Goal: Transaction & Acquisition: Obtain resource

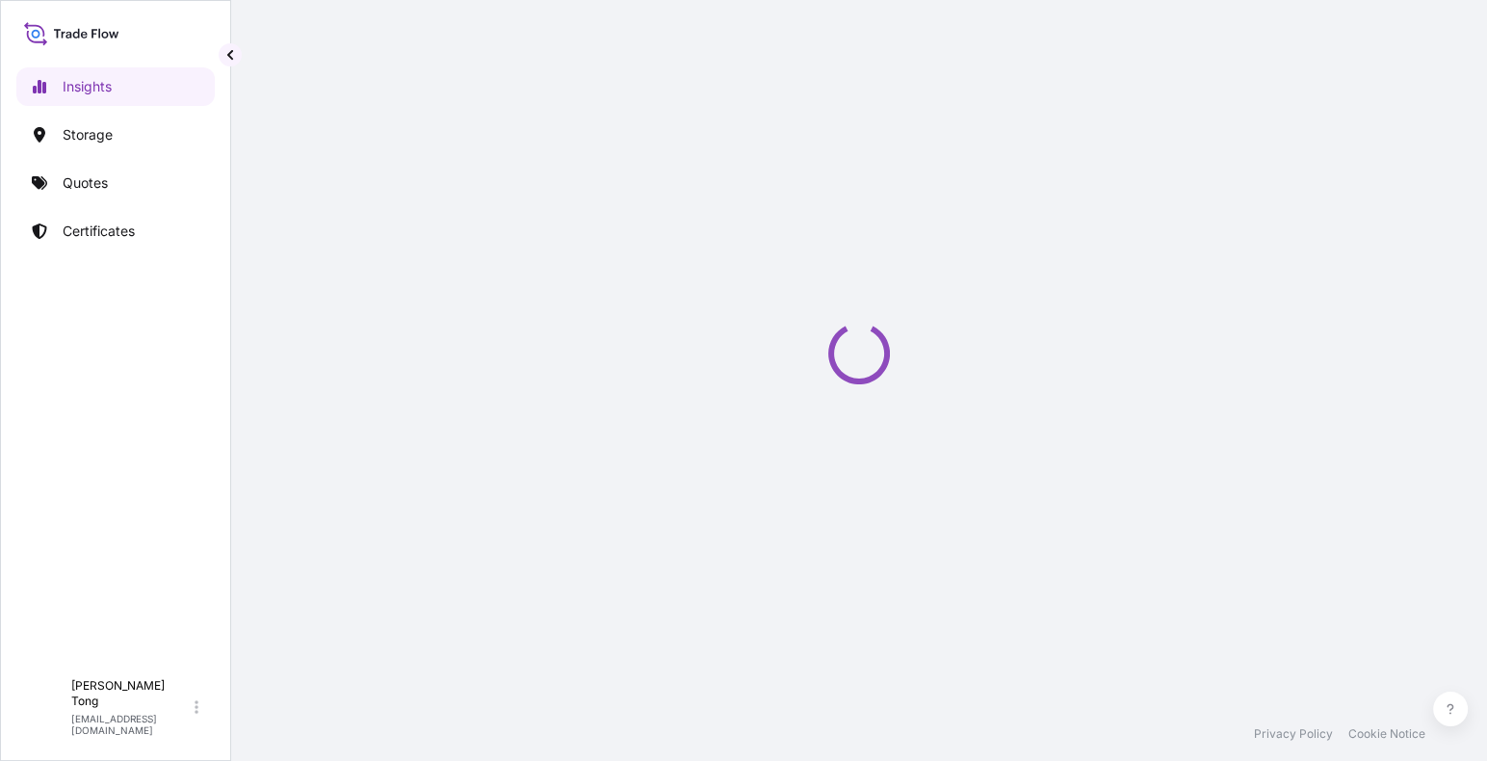
select select "2025"
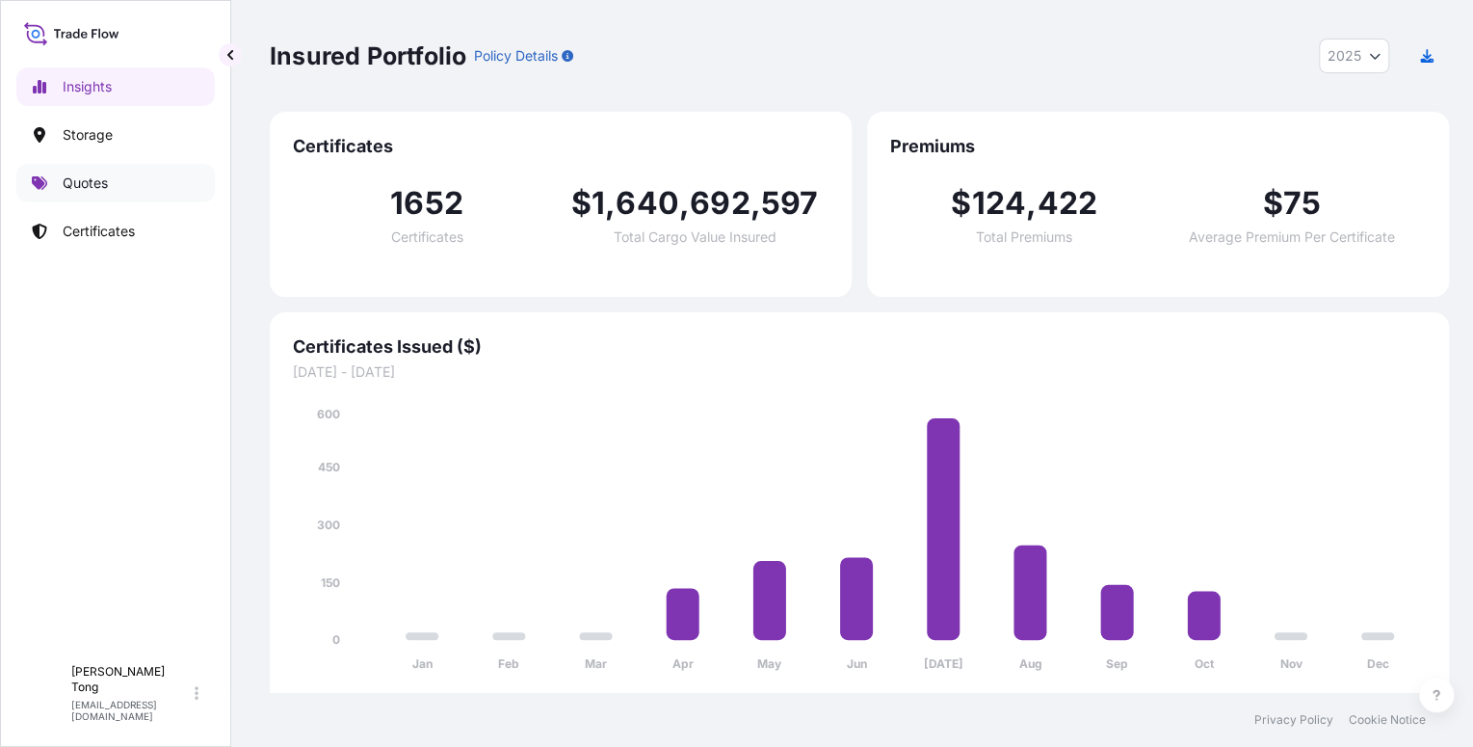
click at [118, 196] on link "Quotes" at bounding box center [115, 183] width 198 height 39
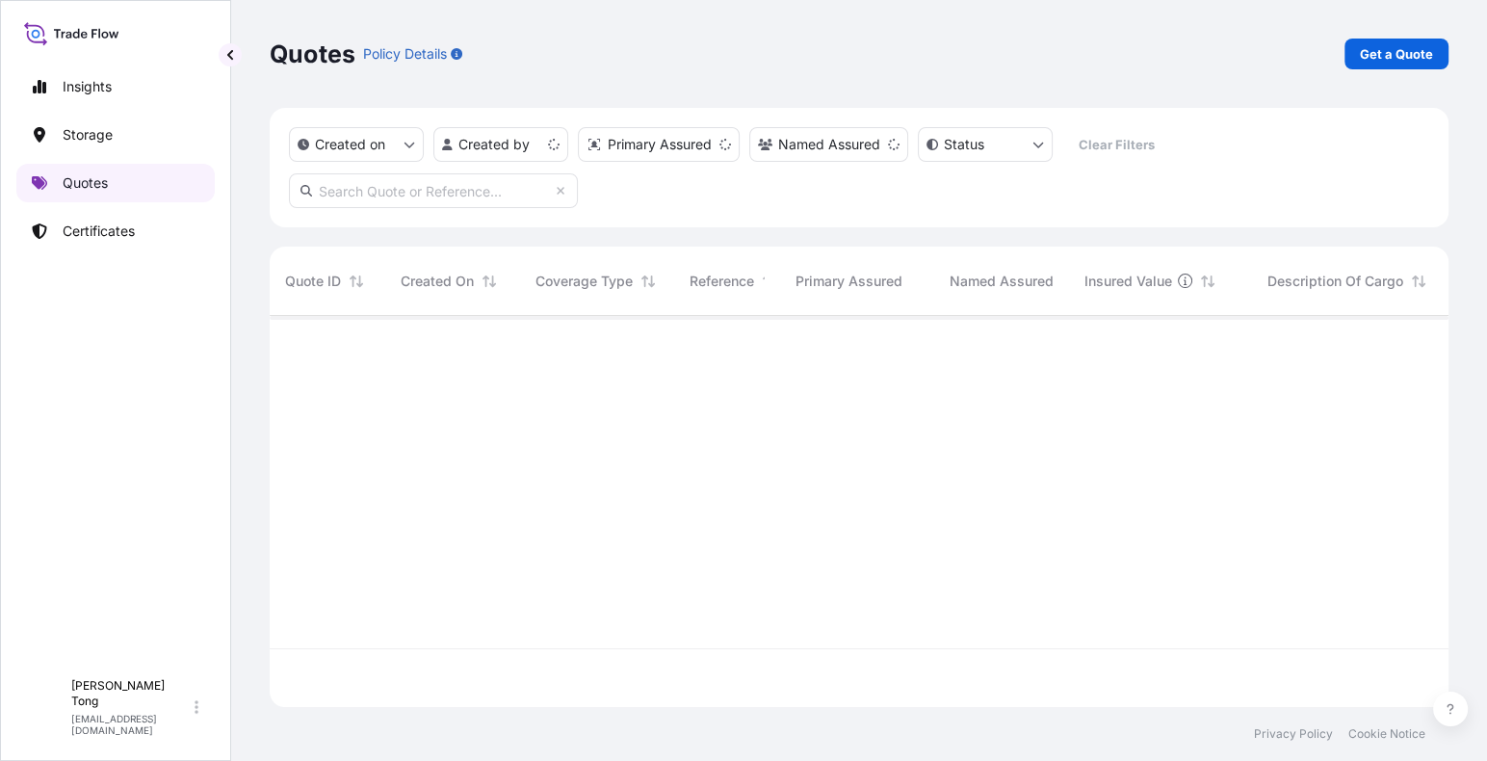
scroll to position [387, 1164]
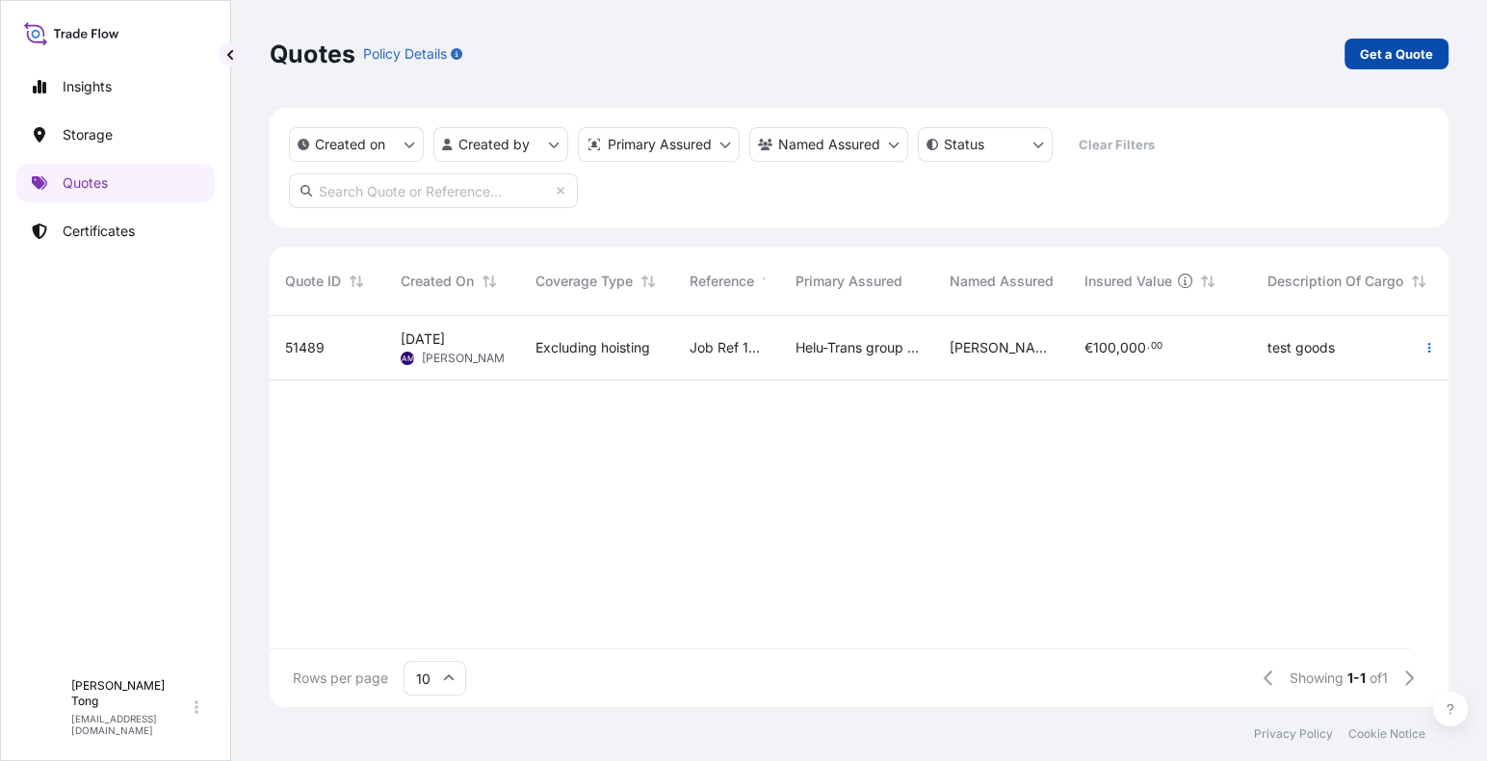
click at [1402, 62] on p "Get a Quote" at bounding box center [1396, 53] width 73 height 19
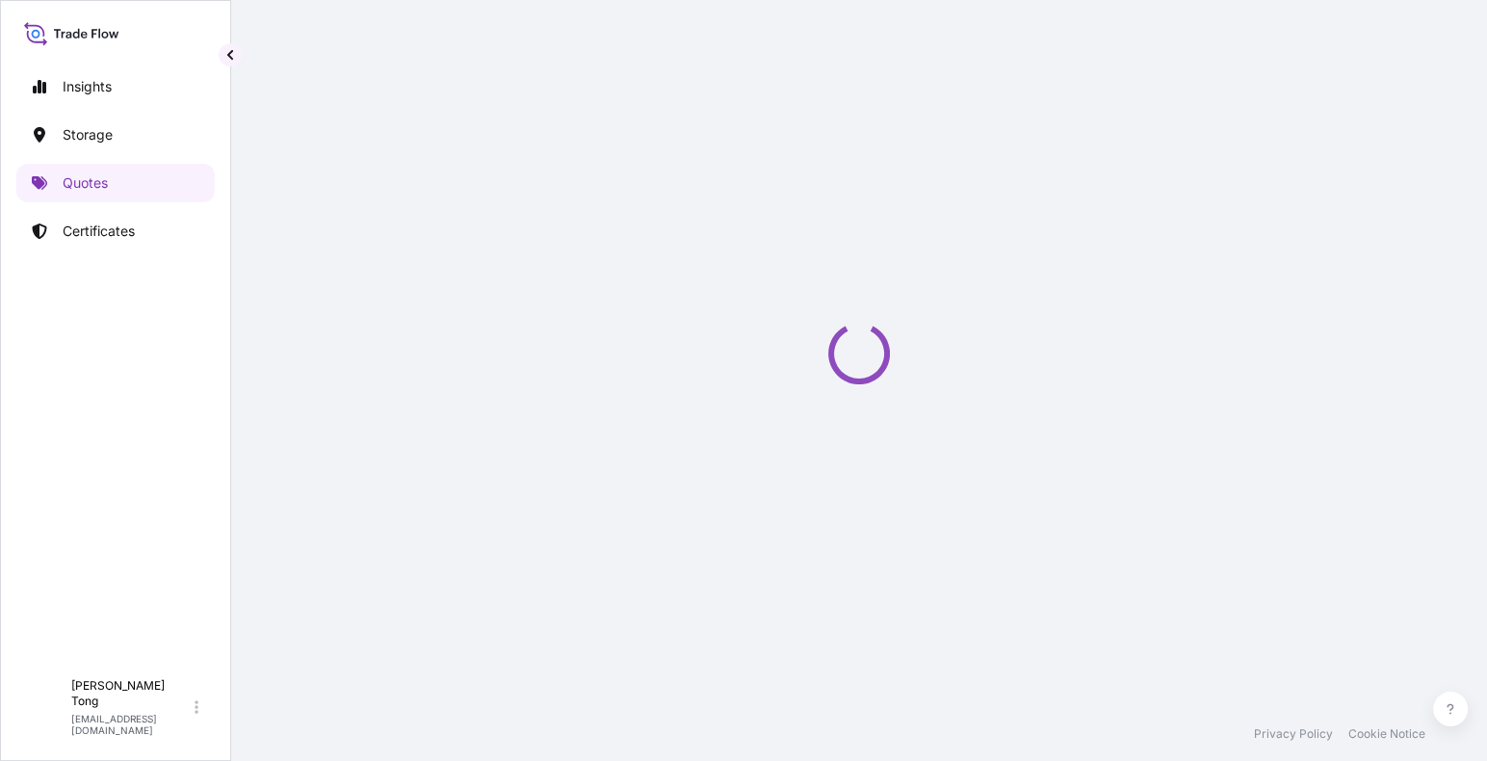
select select "AIR"
select select "27"
select select "Transit"
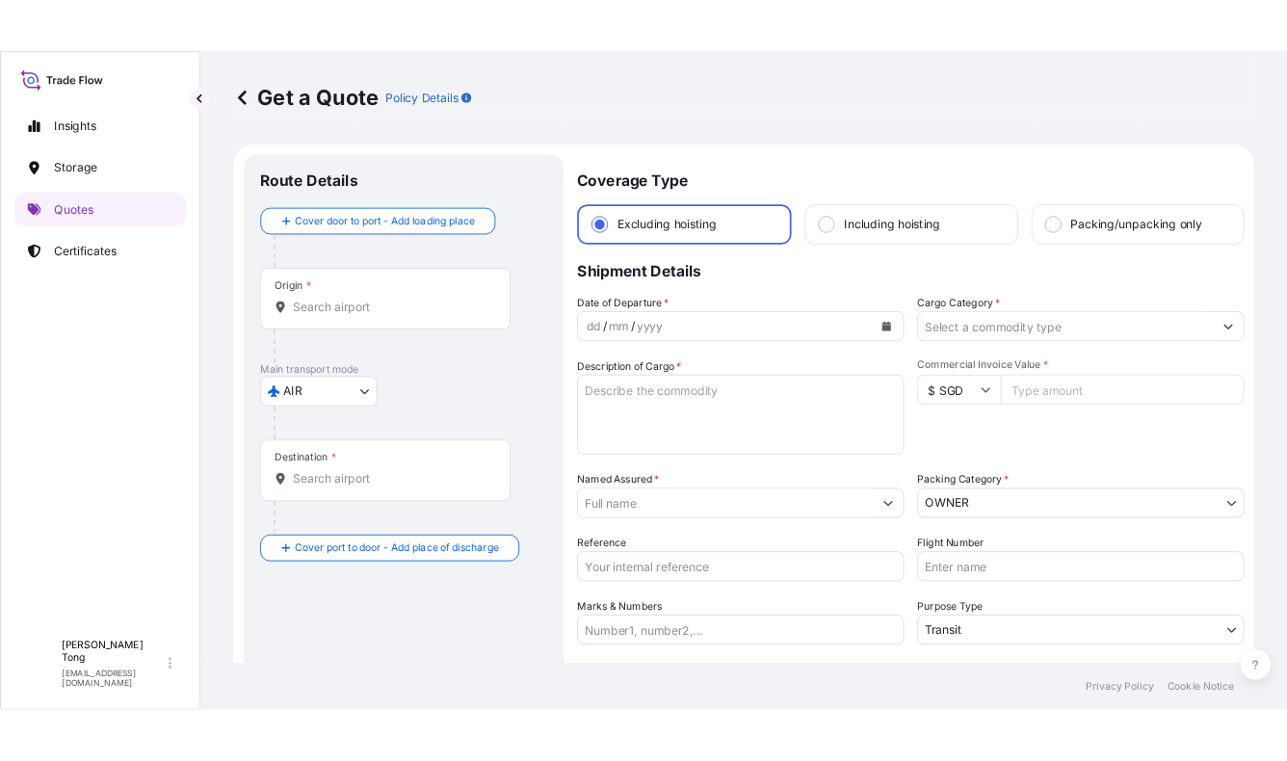
scroll to position [31, 0]
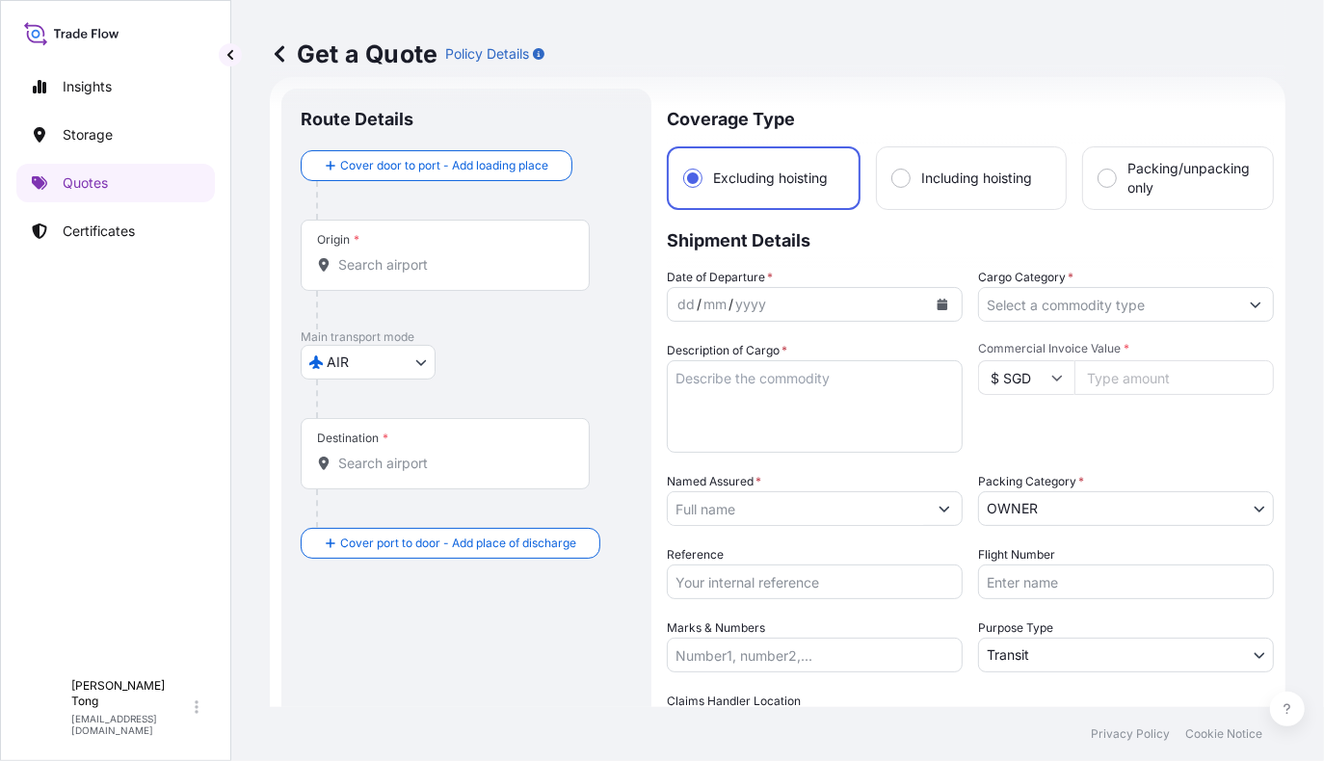
click at [569, 269] on div at bounding box center [445, 264] width 256 height 19
click at [565, 269] on input "Origin *" at bounding box center [451, 264] width 227 height 19
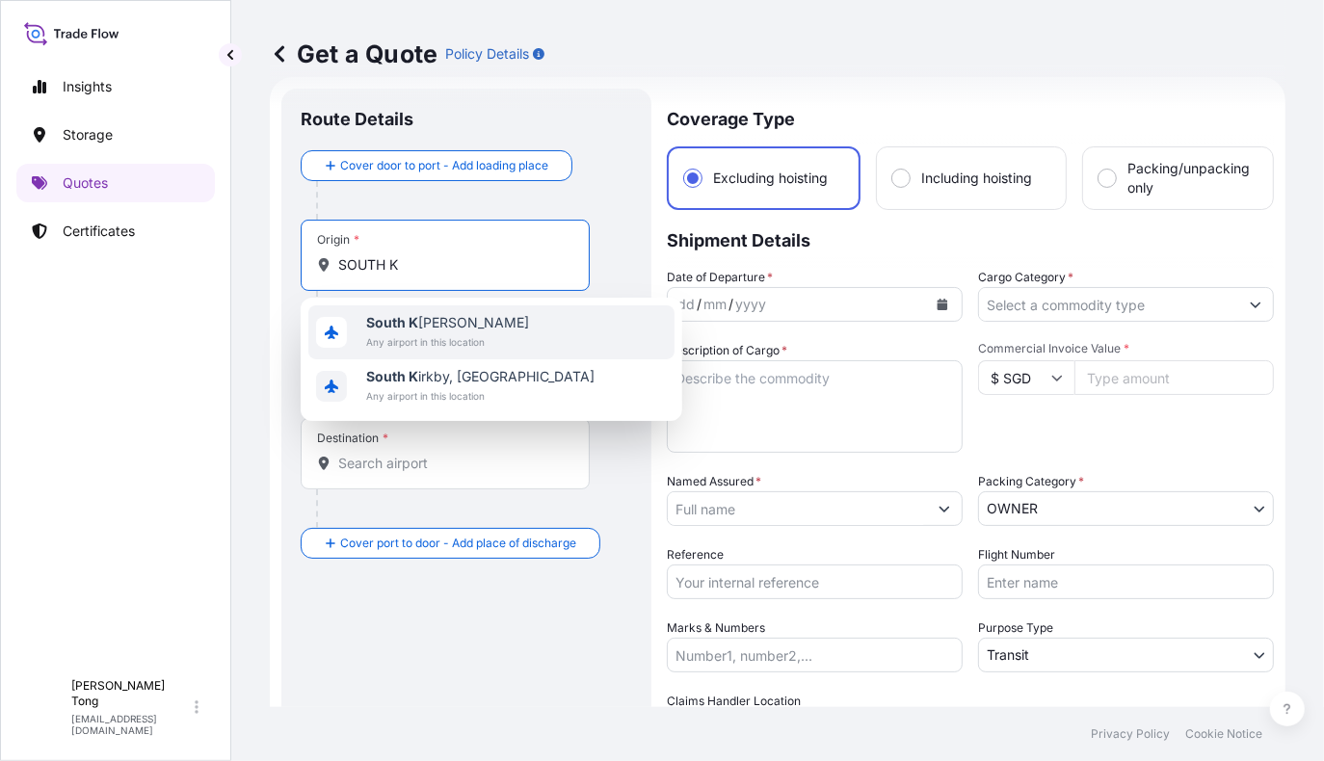
click at [497, 331] on div "[GEOGRAPHIC_DATA][PERSON_NAME] Any airport in this location" at bounding box center [491, 332] width 366 height 54
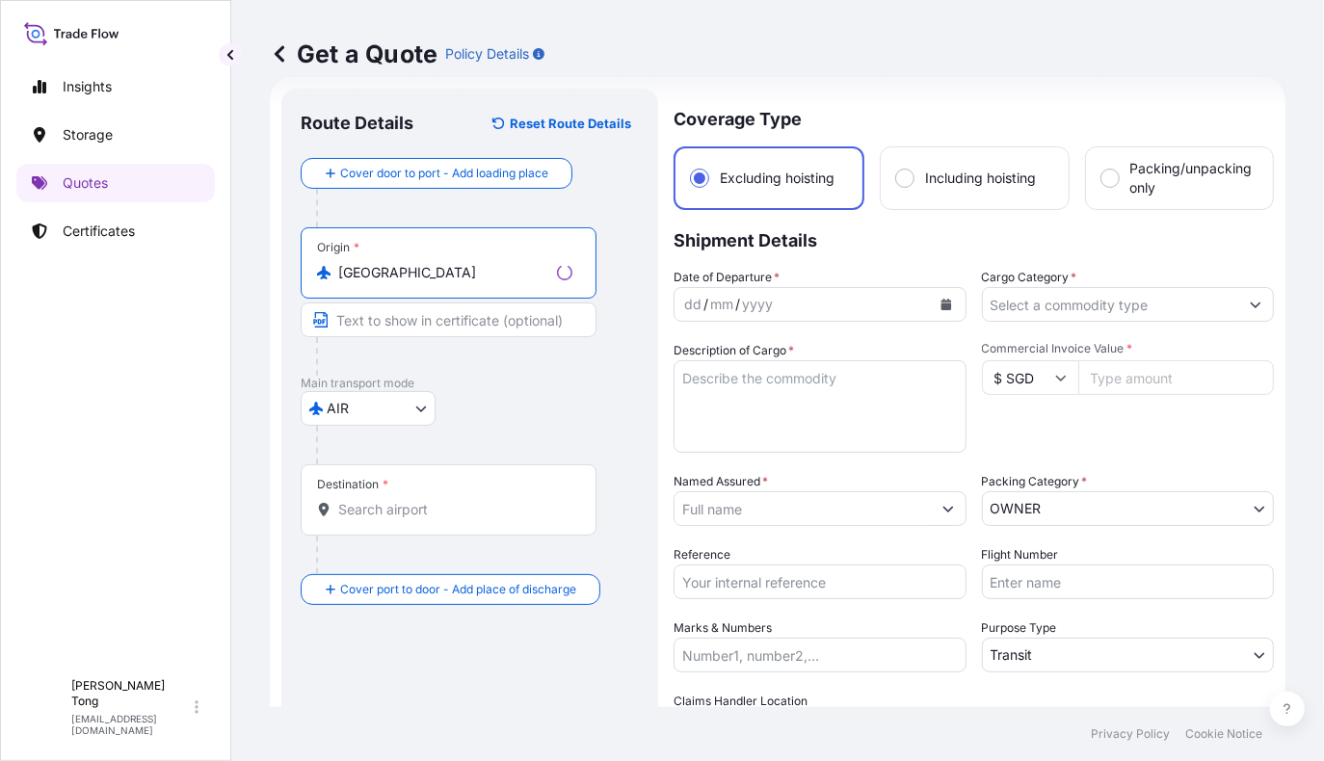
type input "[GEOGRAPHIC_DATA]"
click at [415, 513] on input "Destination *" at bounding box center [455, 509] width 234 height 19
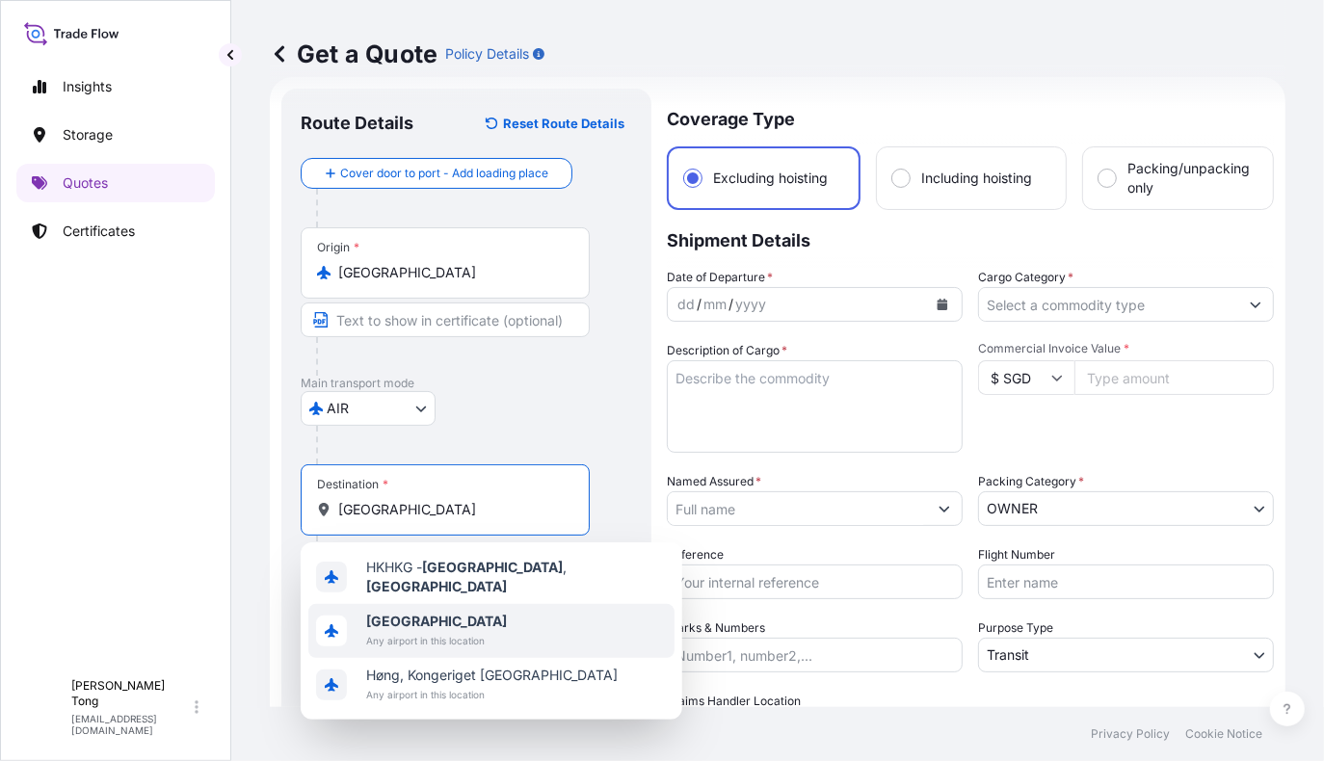
click at [465, 612] on span "[GEOGRAPHIC_DATA]" at bounding box center [436, 621] width 141 height 19
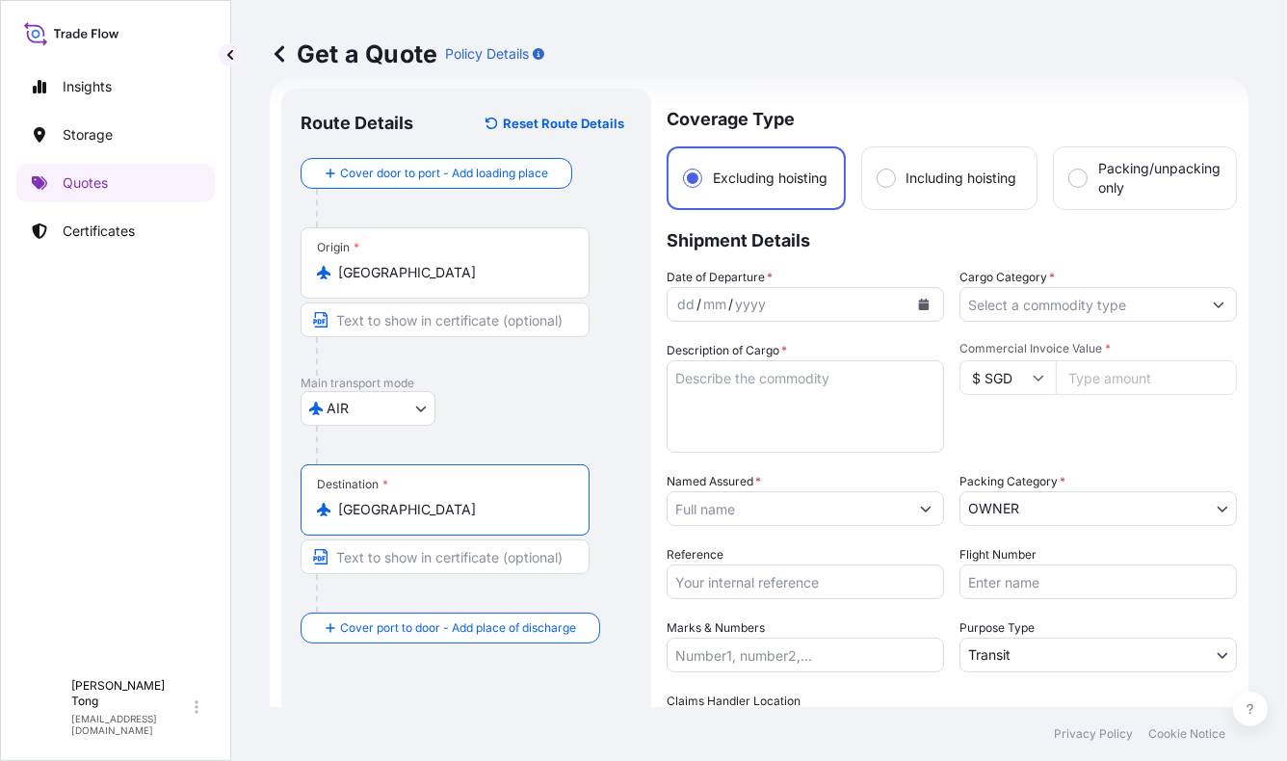
type input "[GEOGRAPHIC_DATA]"
click at [921, 307] on icon "Calendar" at bounding box center [924, 305] width 11 height 12
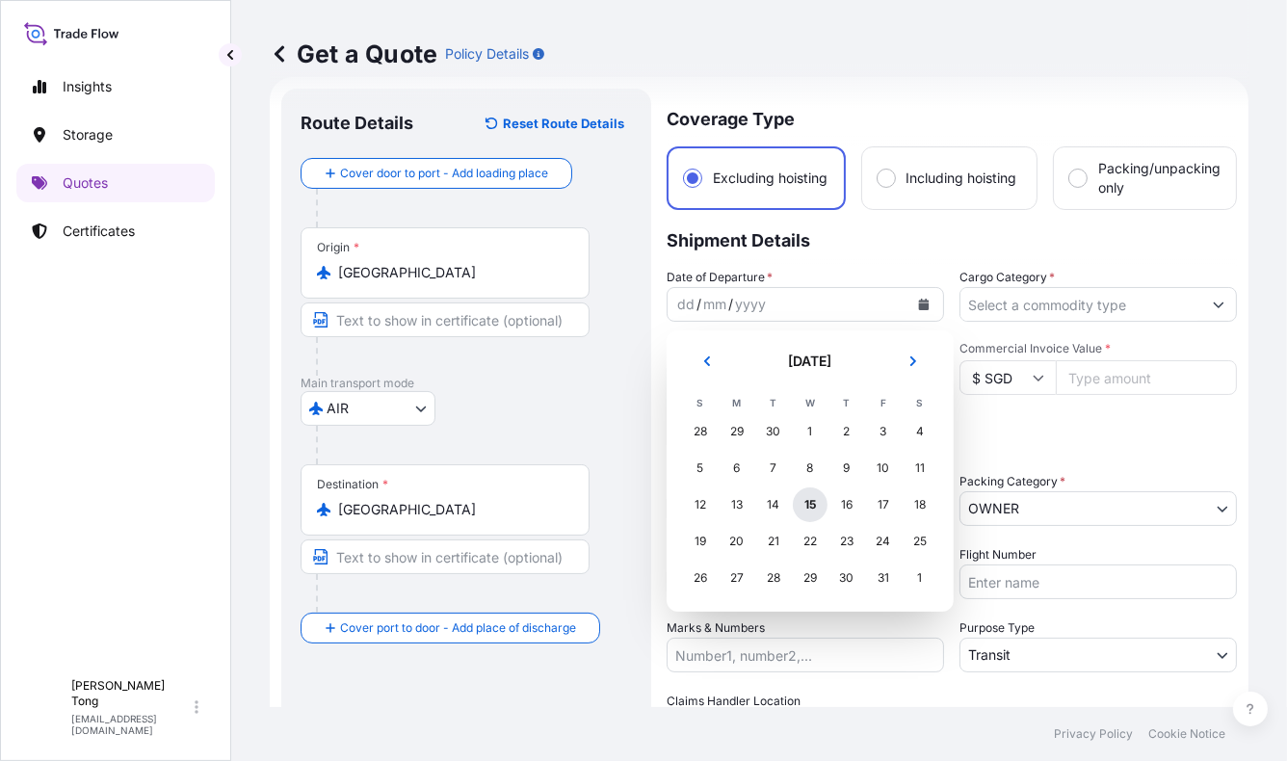
click at [806, 509] on div "15" at bounding box center [810, 504] width 35 height 35
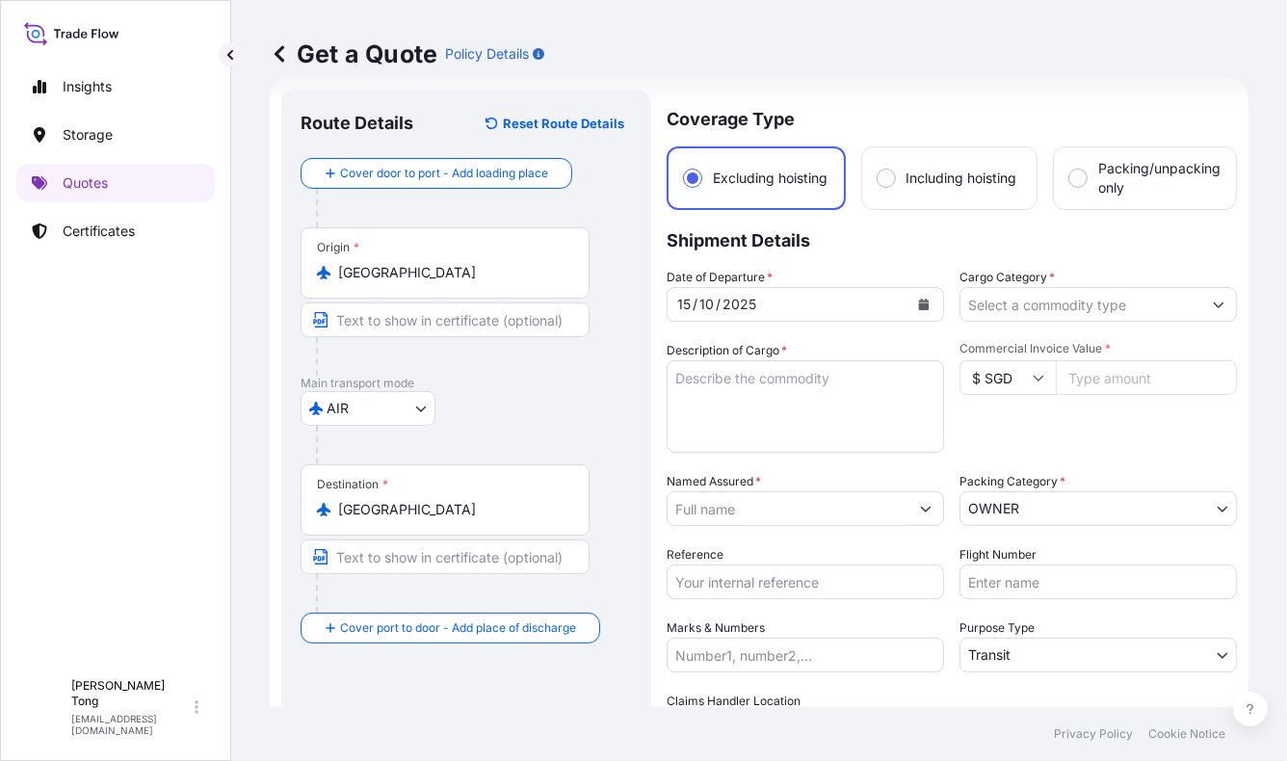
drag, startPoint x: 1002, startPoint y: 303, endPoint x: 1002, endPoint y: 324, distance: 20.2
click at [1002, 303] on input "Cargo Category *" at bounding box center [1080, 304] width 241 height 35
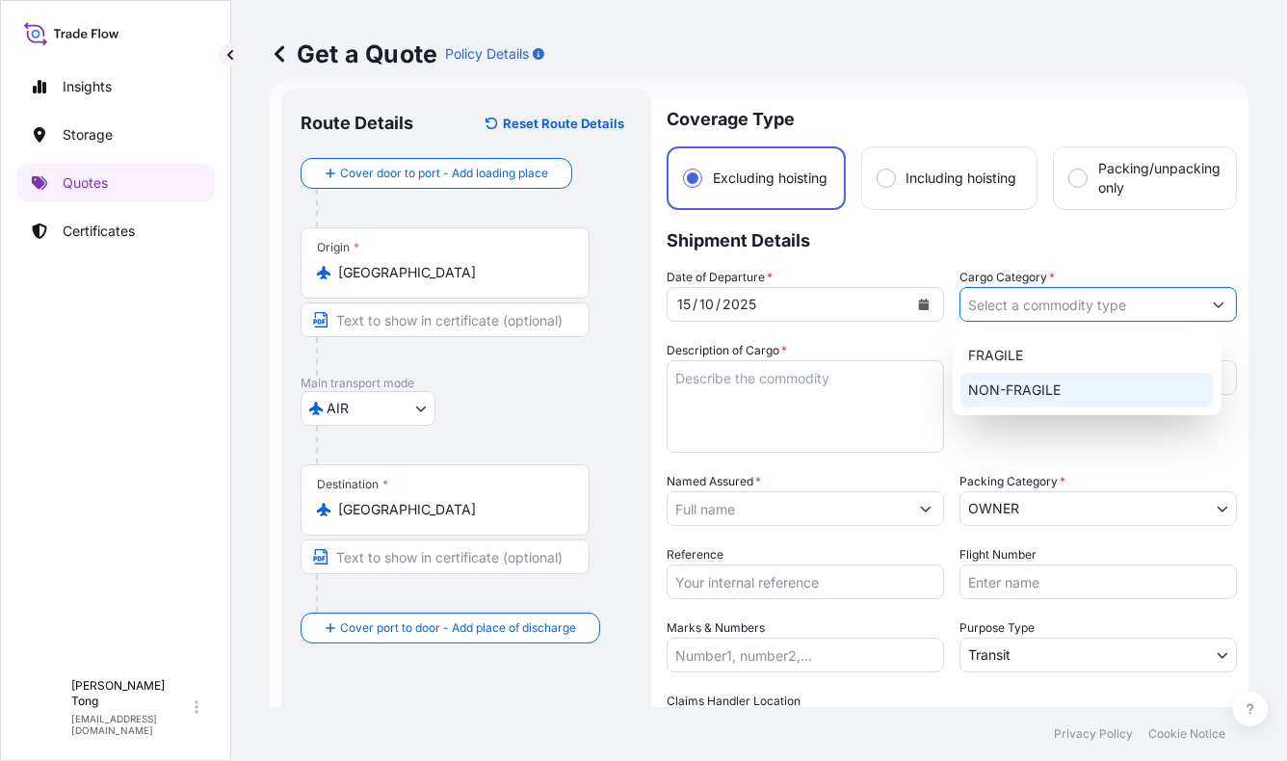
click at [1017, 391] on div "NON-FRAGILE" at bounding box center [1086, 390] width 253 height 35
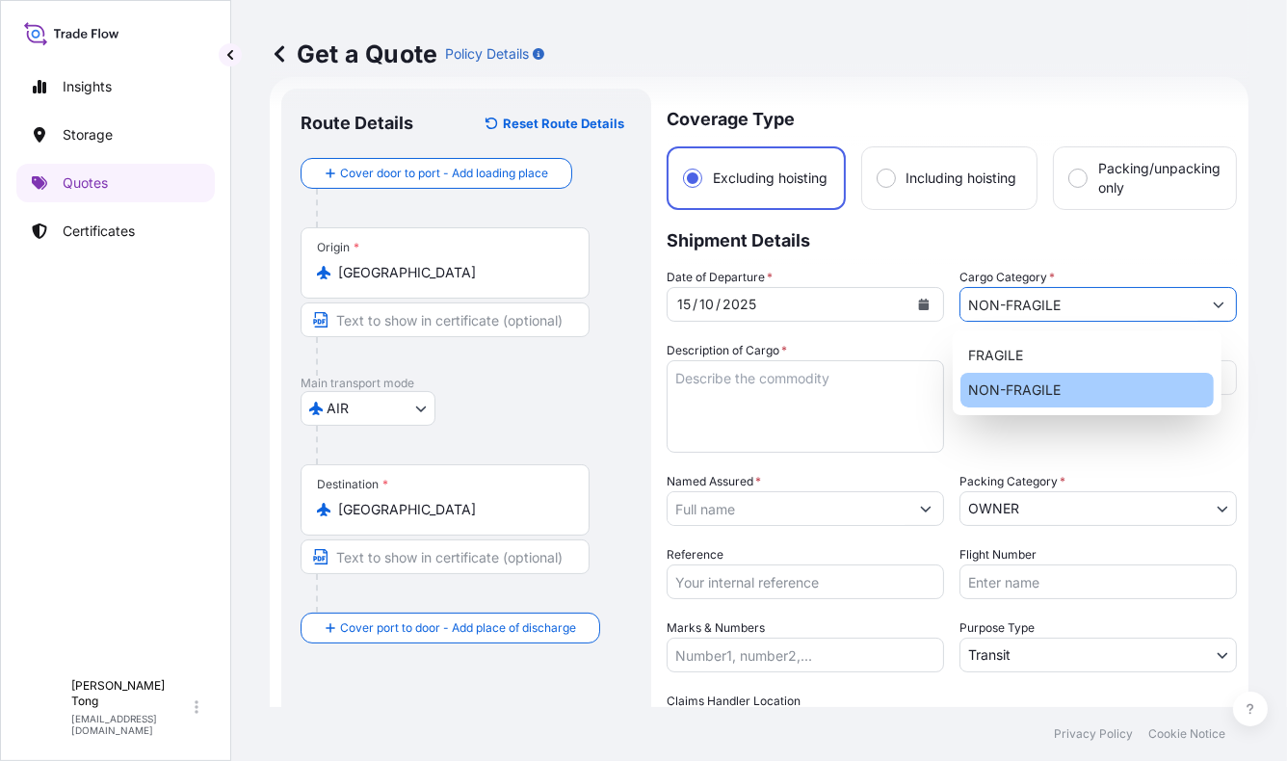
type input "NON-FRAGILE"
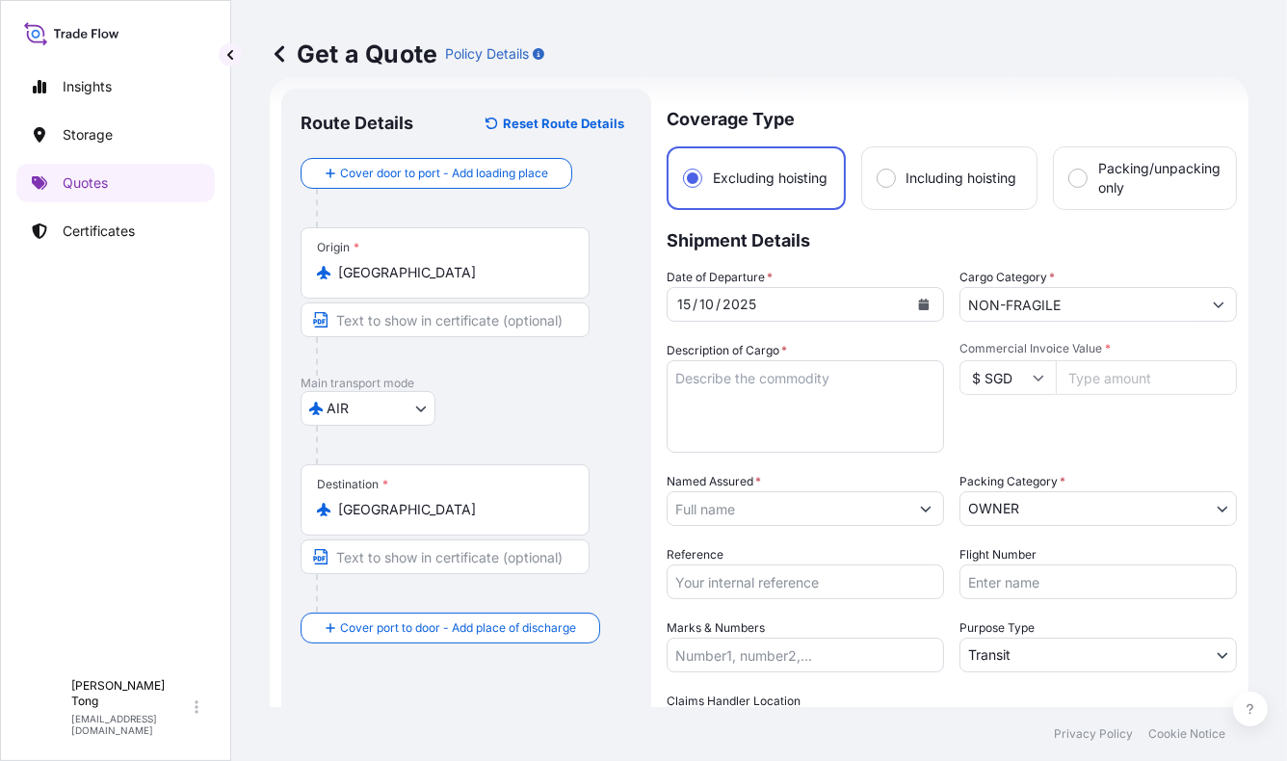
click at [747, 367] on textarea "Description of Cargo *" at bounding box center [805, 406] width 277 height 92
paste textarea "[PERSON_NAME], Family Cuddle x 2-1, 2025, polyester, 12 1/8 x 12 1/8 x 4 5/8 in…"
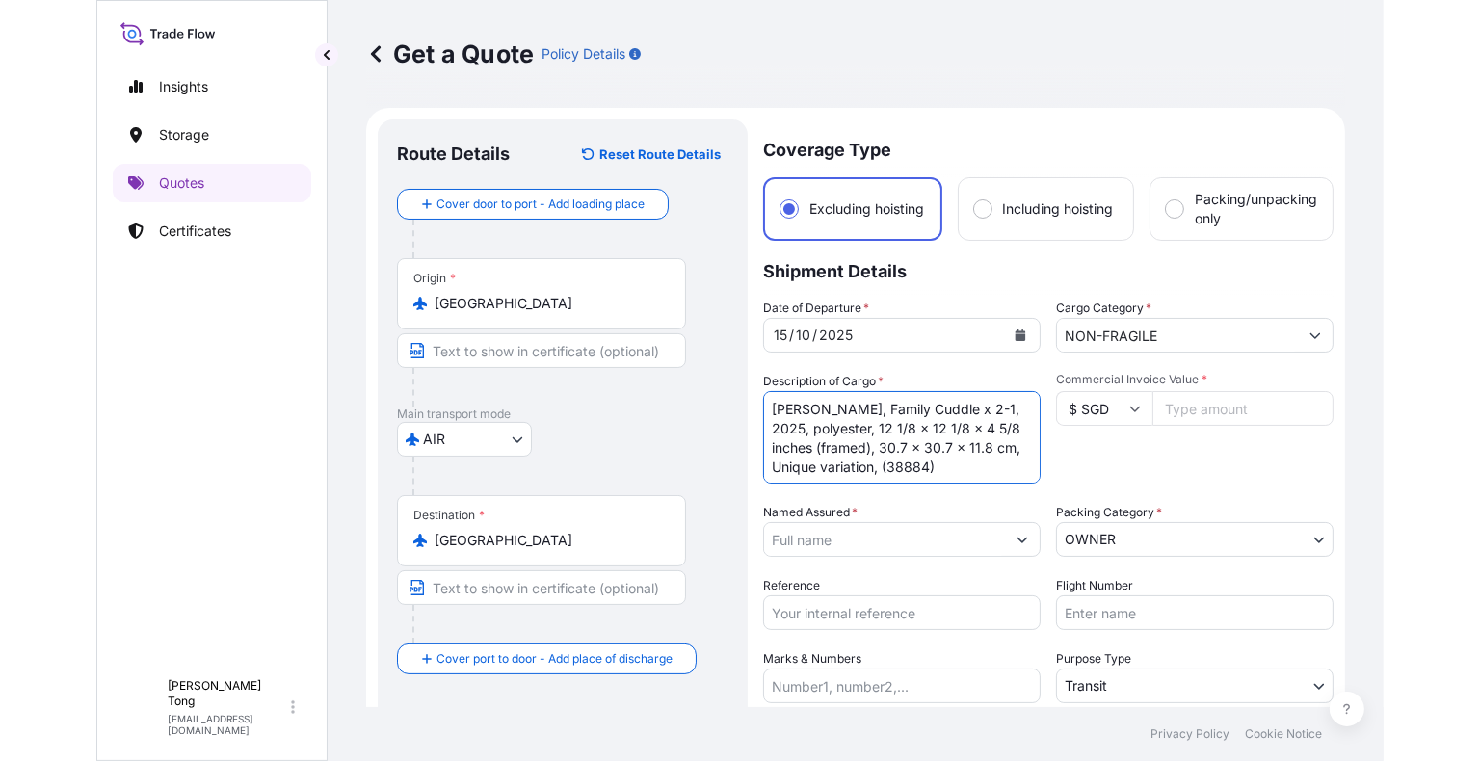
scroll to position [1, 0]
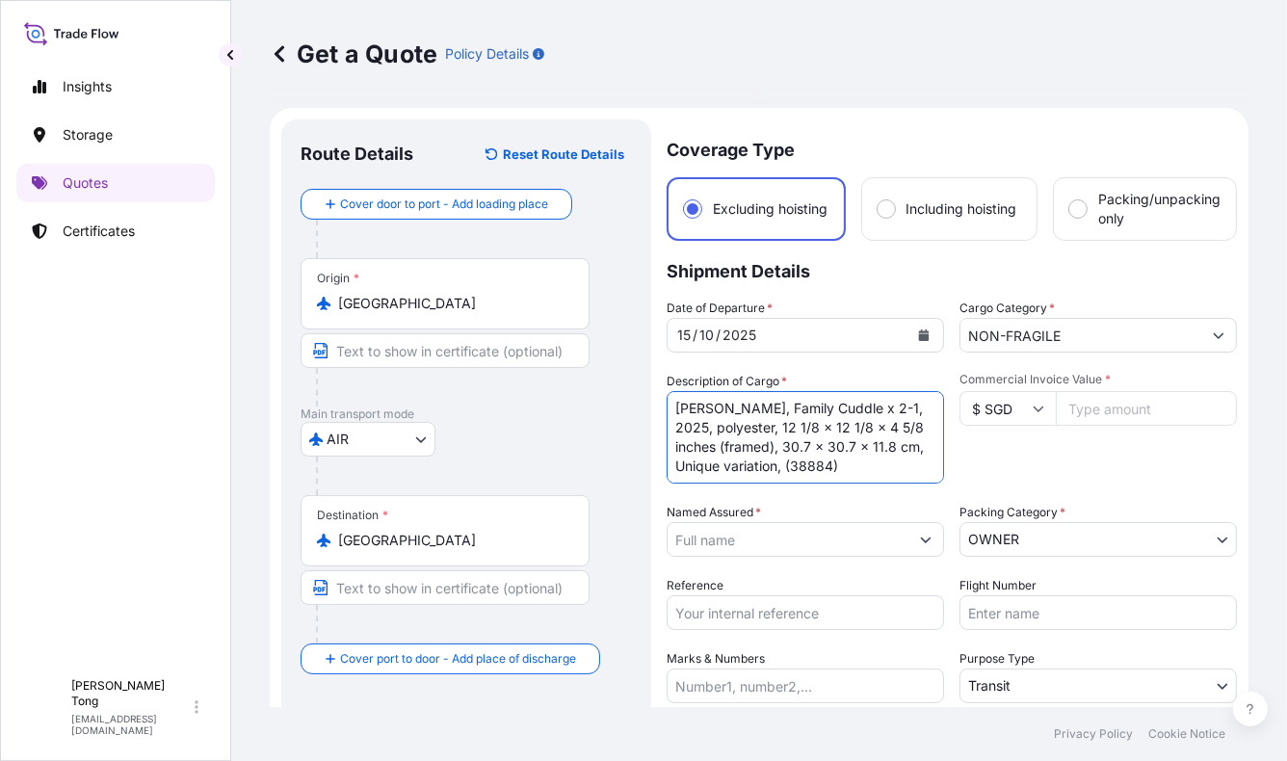
type textarea "[PERSON_NAME], Family Cuddle x 2-1, 2025, polyester, 12 1/8 x 12 1/8 x 4 5/8 in…"
drag, startPoint x: 93, startPoint y: 314, endPoint x: 2, endPoint y: 302, distance: 92.4
click at [93, 314] on div "Insights Storage Quotes Certificates" at bounding box center [115, 359] width 198 height 619
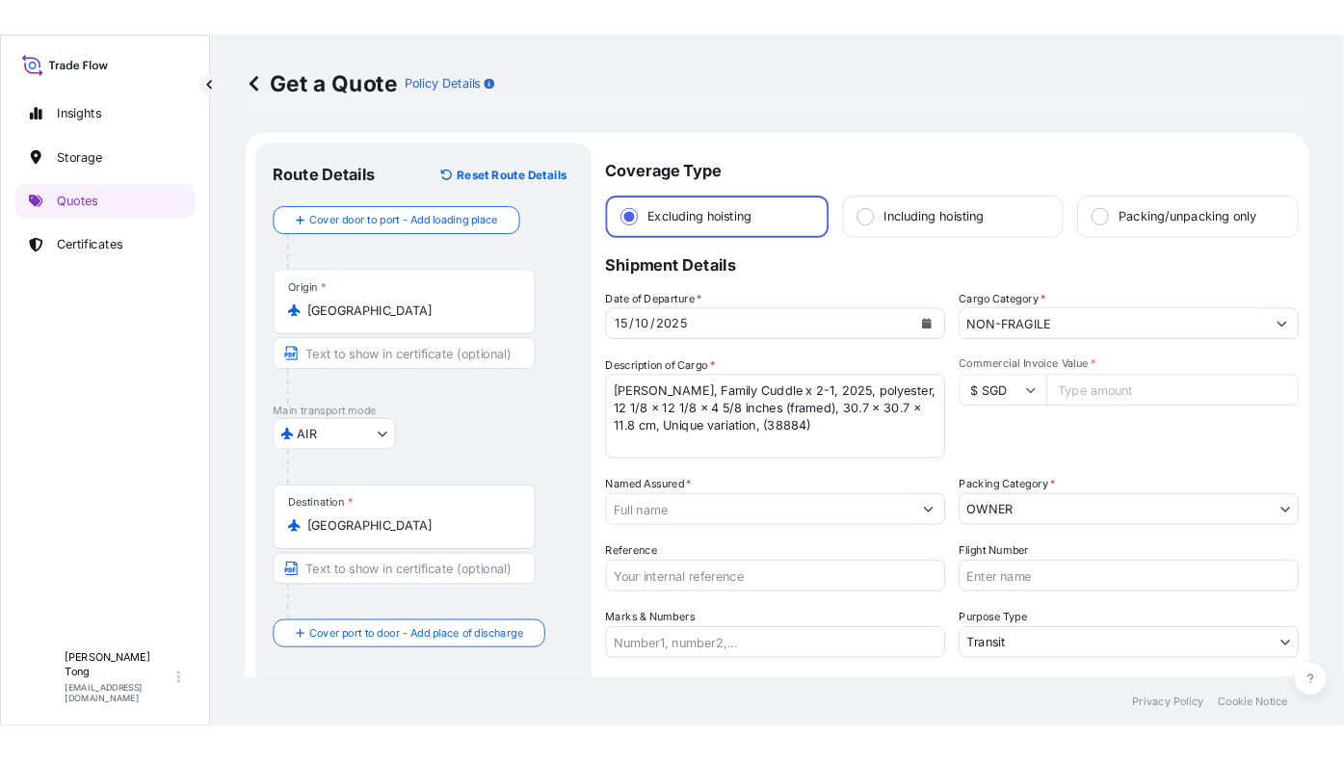
scroll to position [0, 0]
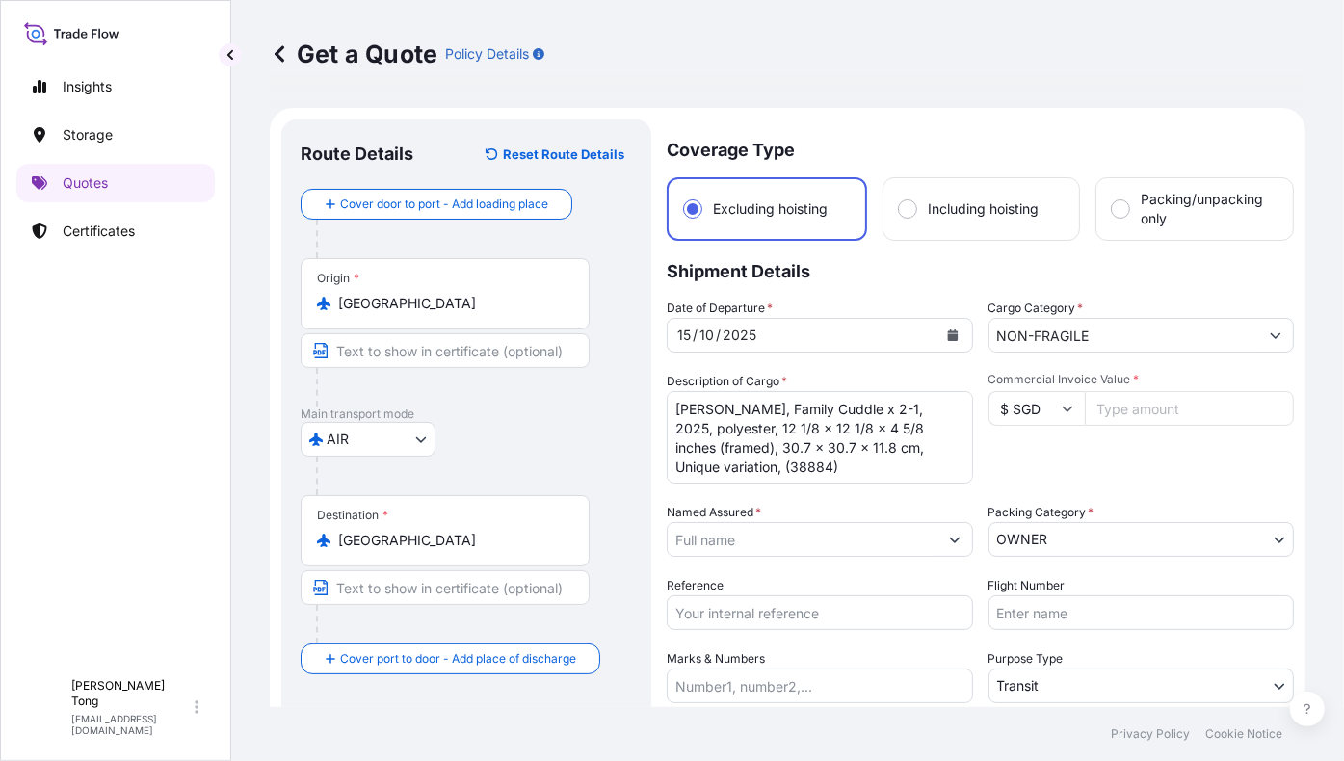
click at [1046, 408] on input "$ SGD" at bounding box center [1036, 408] width 96 height 35
click at [1027, 545] on div "$ USD" at bounding box center [1028, 542] width 81 height 37
type input "$ USD"
click at [1124, 413] on input "Commercial Invoice Value *" at bounding box center [1190, 408] width 210 height 35
paste input "35000"
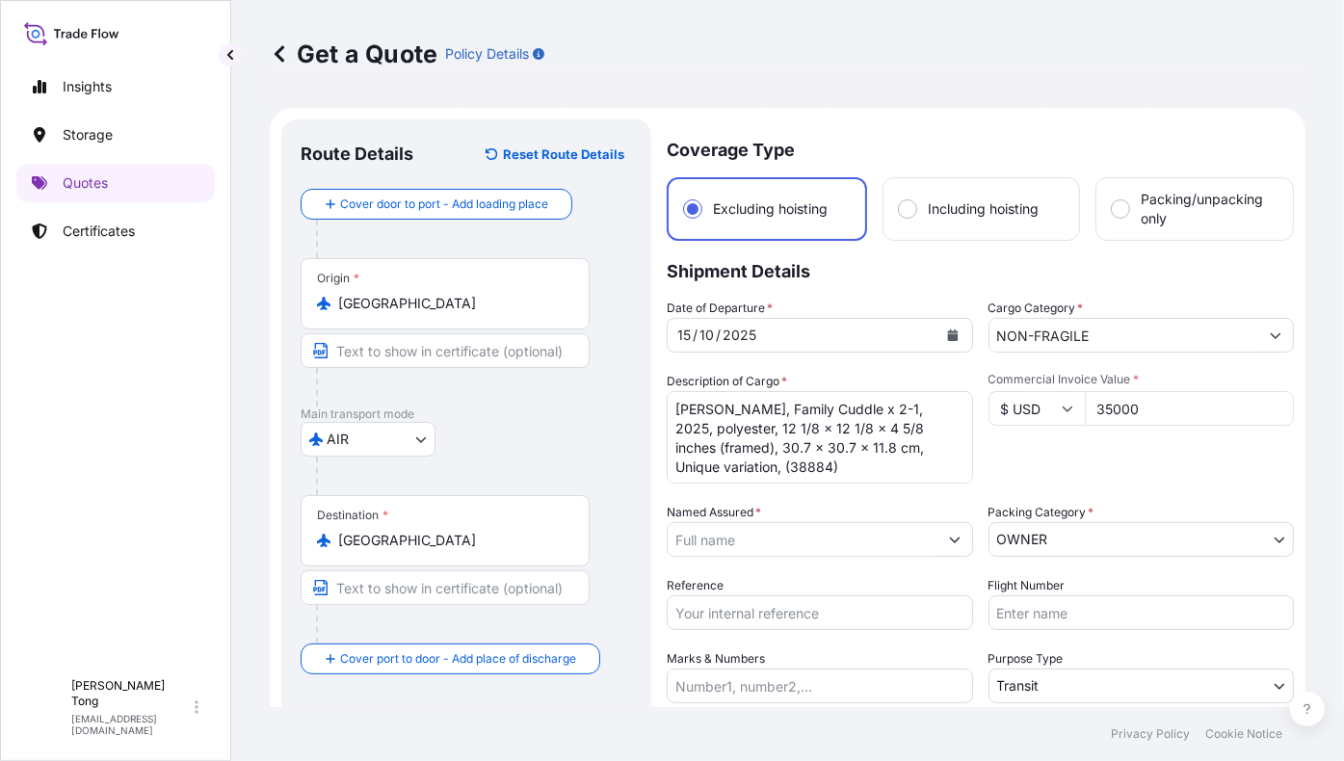
type input "35000"
click at [1127, 448] on div "Commercial Invoice Value * $ USD 35000" at bounding box center [1141, 428] width 306 height 112
click at [725, 544] on input "Named Assured *" at bounding box center [803, 539] width 270 height 35
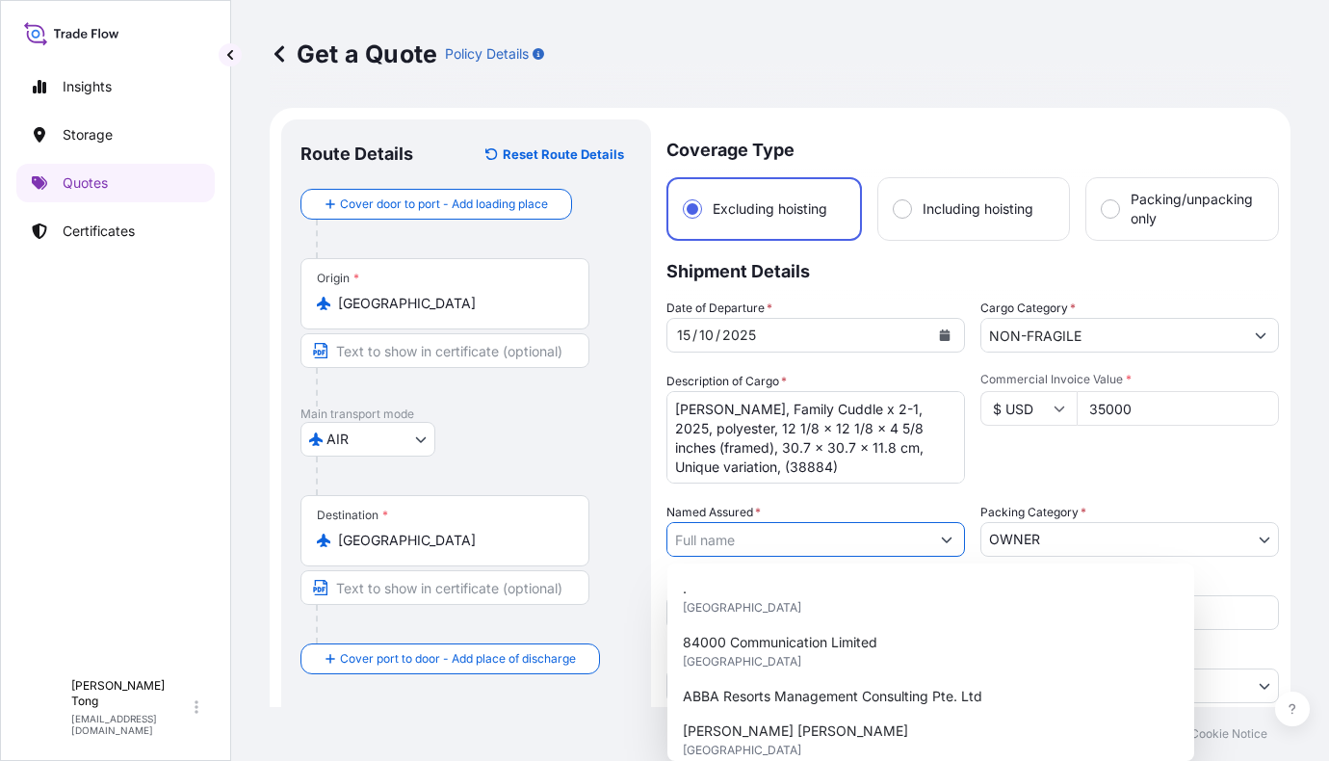
paste input "[PERSON_NAME]"
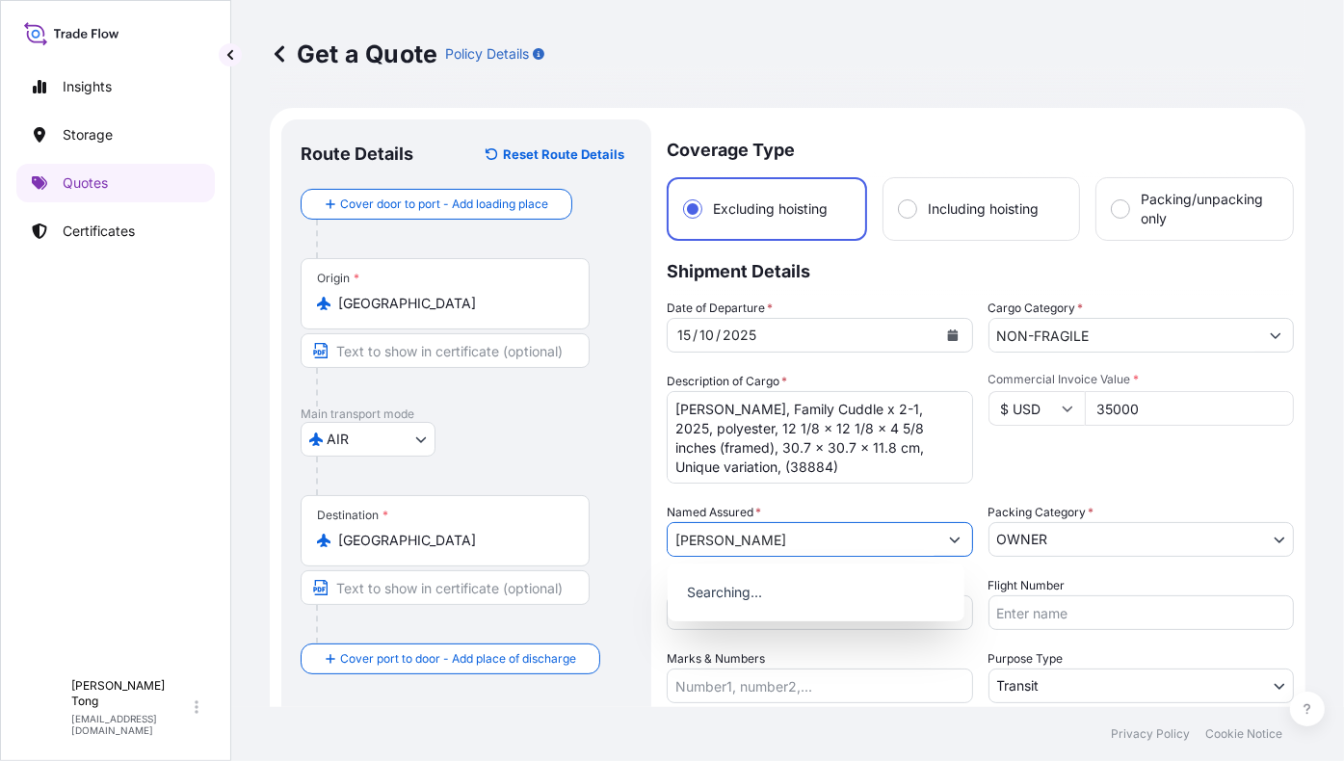
type input "[PERSON_NAME]"
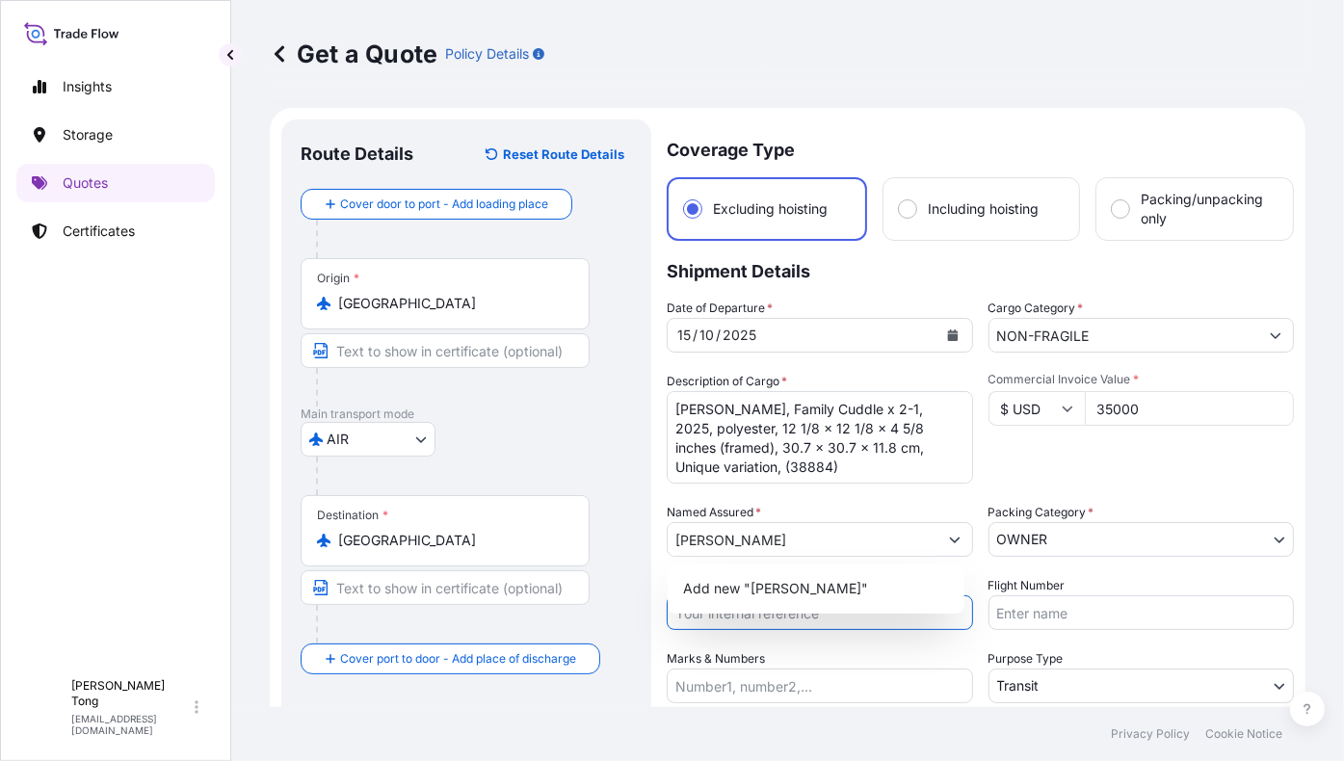
click at [790, 614] on input "Reference" at bounding box center [820, 612] width 306 height 35
paste input "AMIM2510698LOLO"
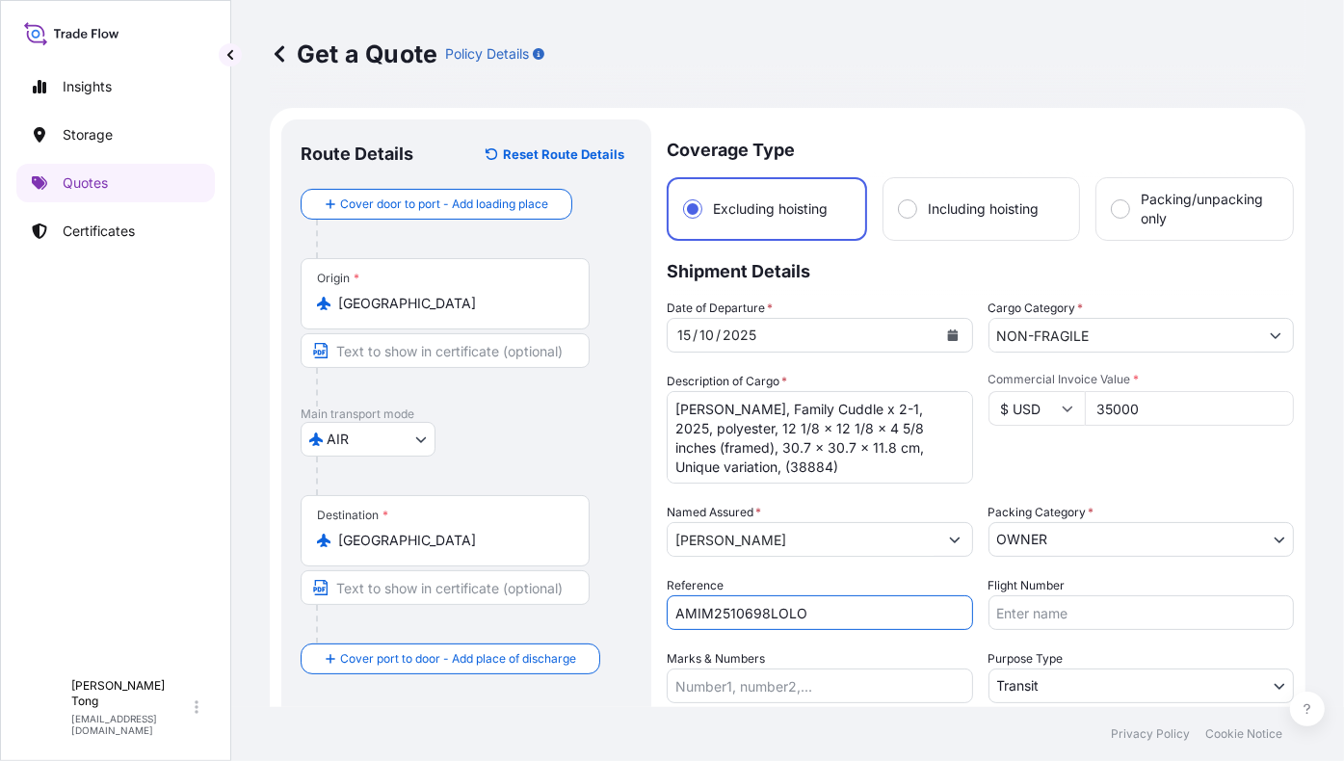
scroll to position [96, 0]
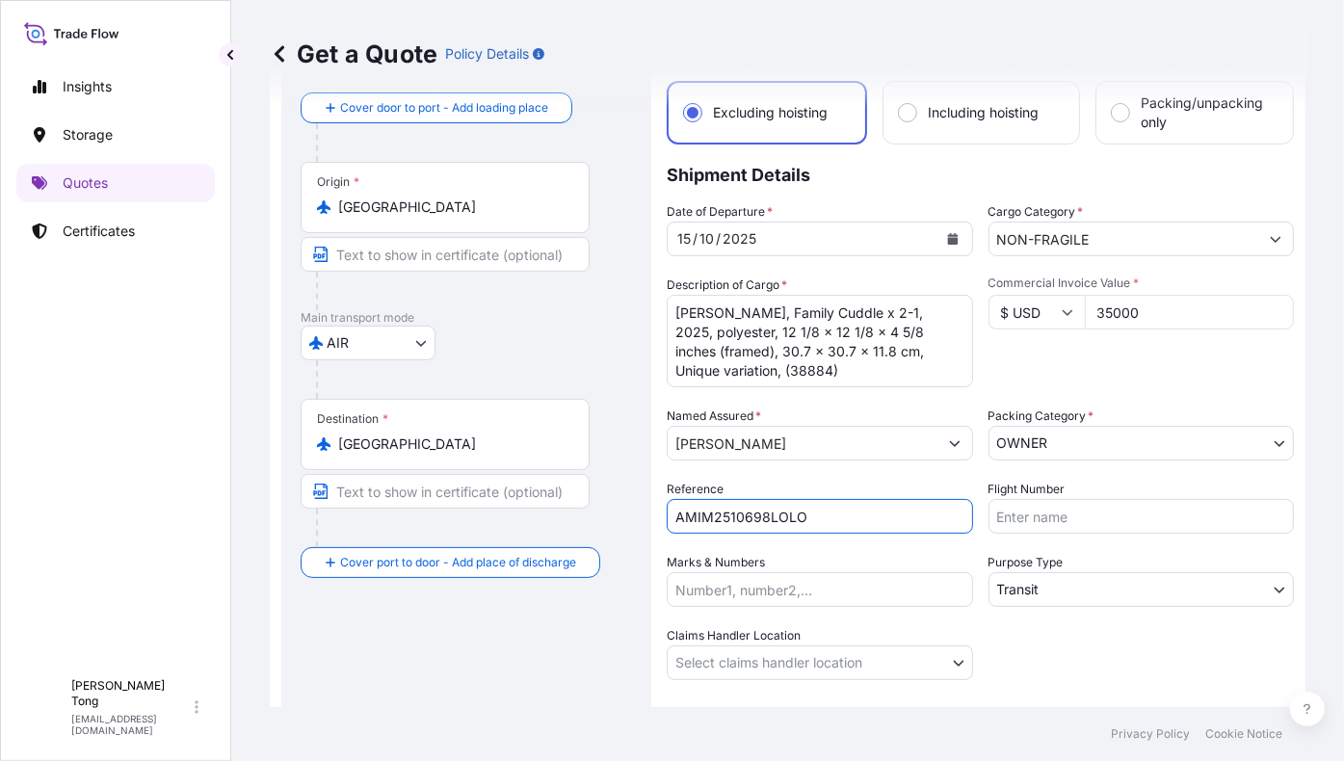
type input "AMIM2510698LOLO"
click at [922, 655] on body "15 options available. 0 options available. 1 option available. Insights Storage…" at bounding box center [672, 380] width 1344 height 761
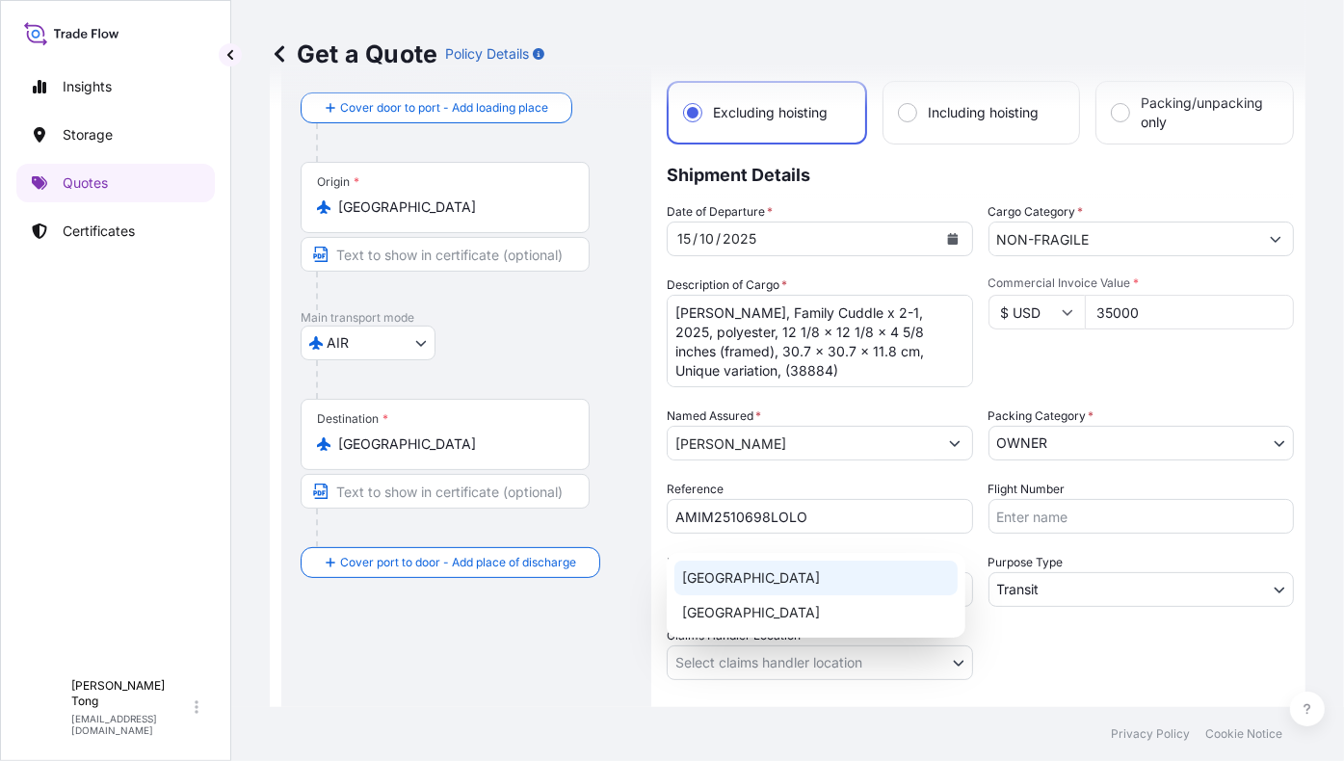
click at [860, 585] on div "[GEOGRAPHIC_DATA]" at bounding box center [815, 578] width 283 height 35
select select "[GEOGRAPHIC_DATA]"
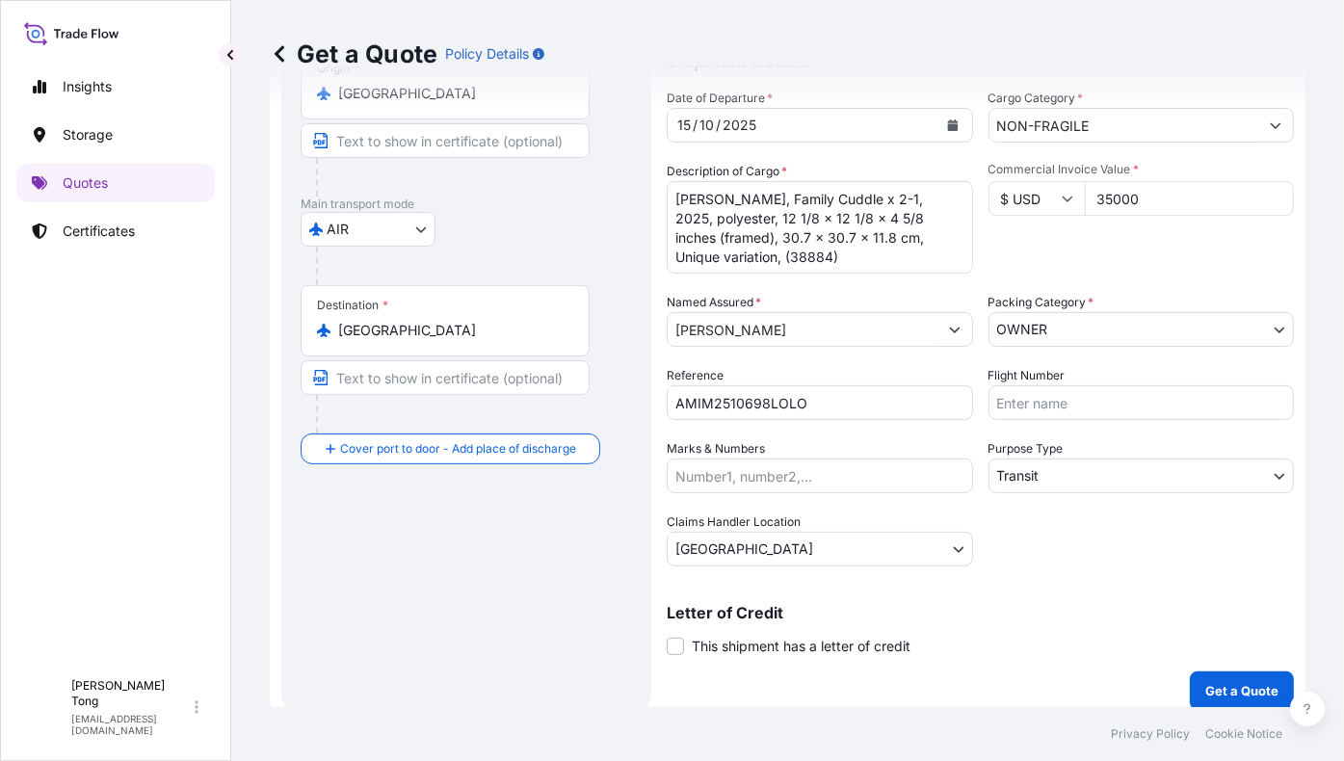
scroll to position [223, 0]
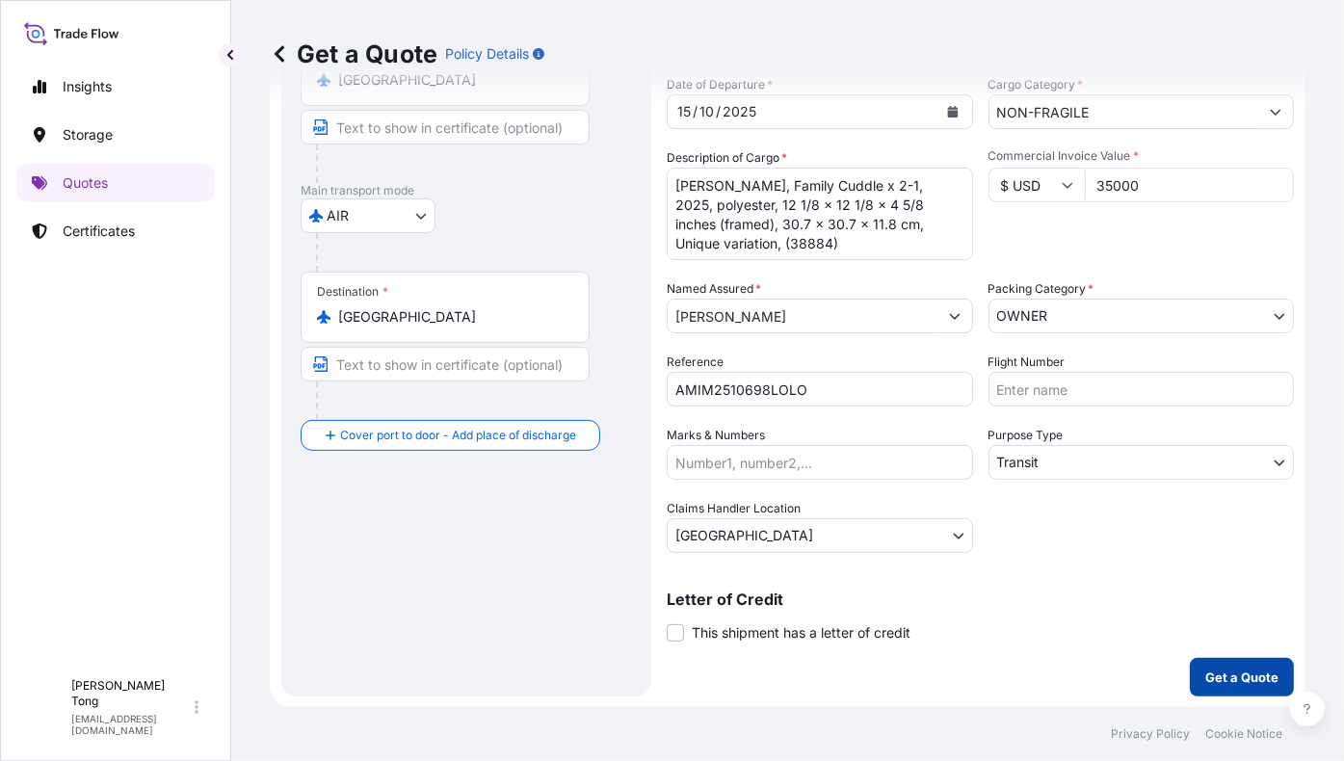
click at [1212, 678] on p "Get a Quote" at bounding box center [1241, 677] width 73 height 19
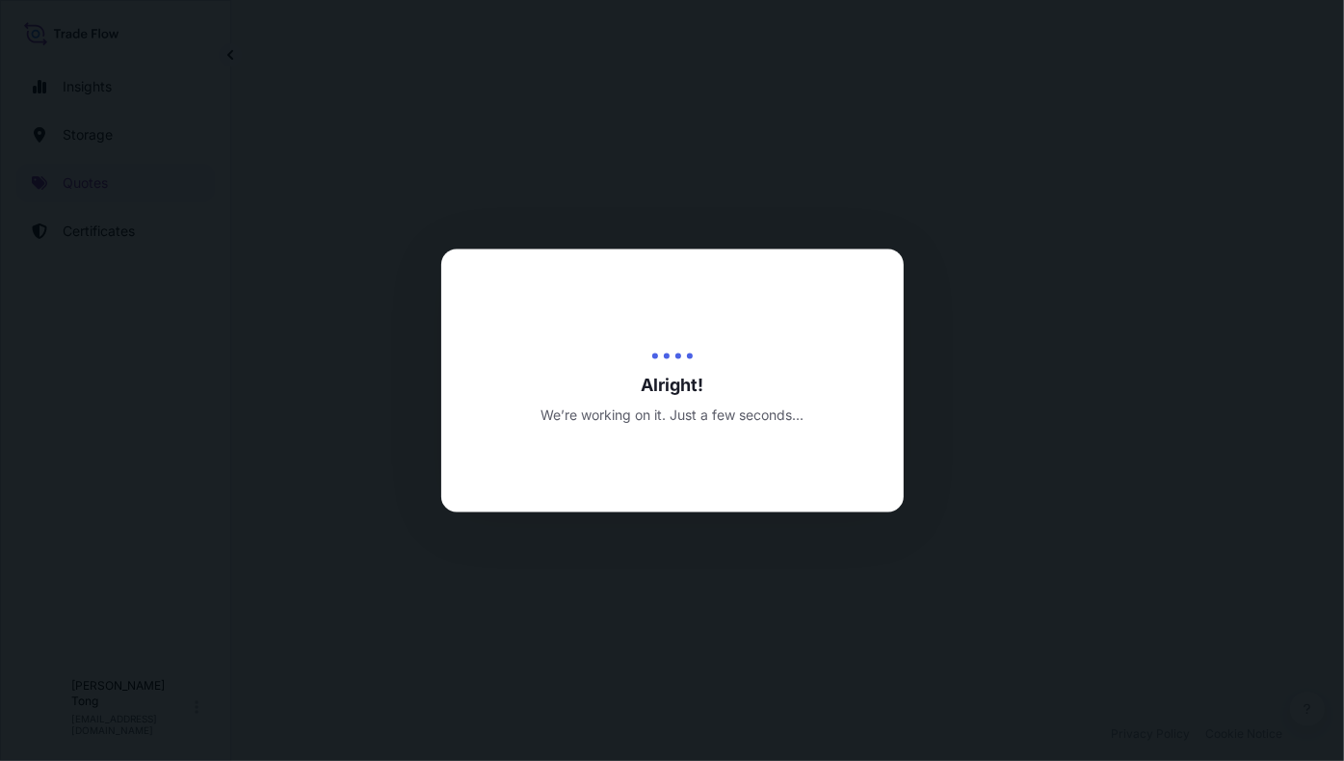
select select "AIR"
select select "Transit"
select select "[GEOGRAPHIC_DATA]"
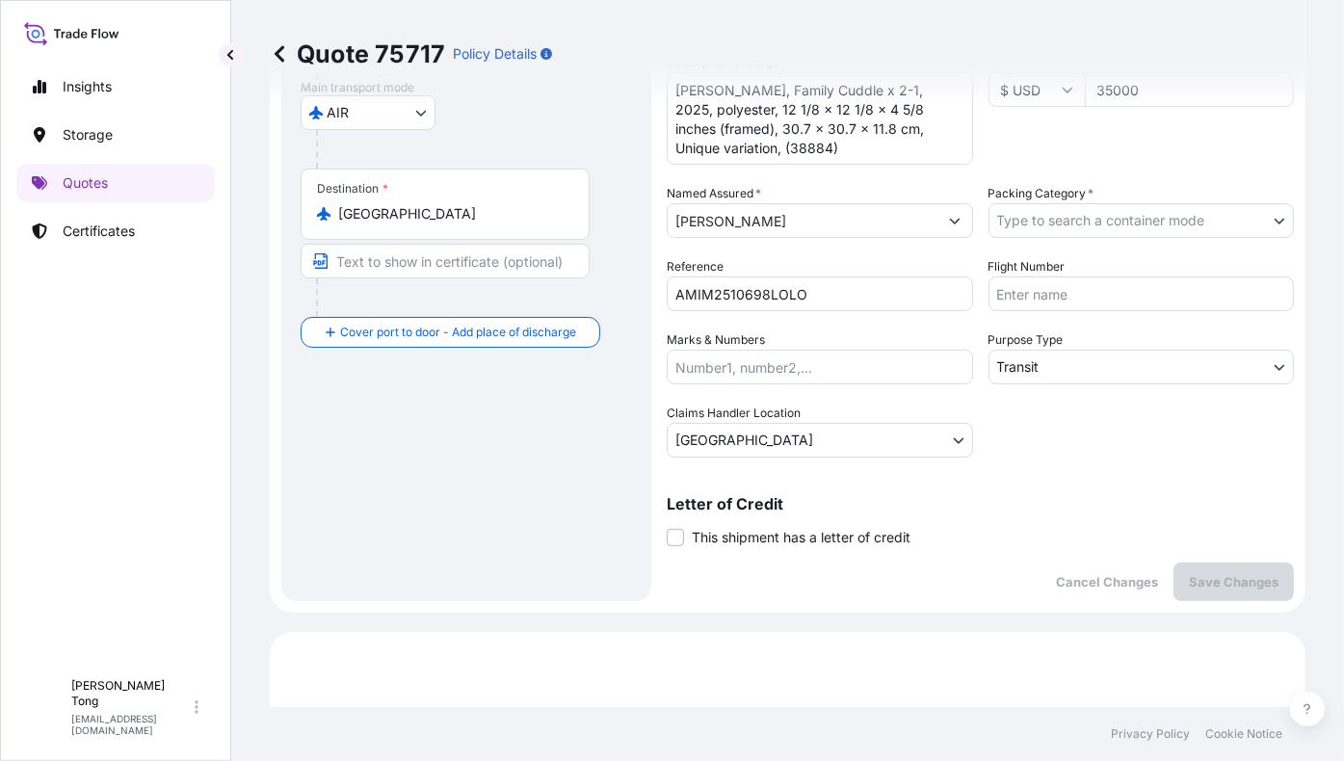
scroll to position [179, 0]
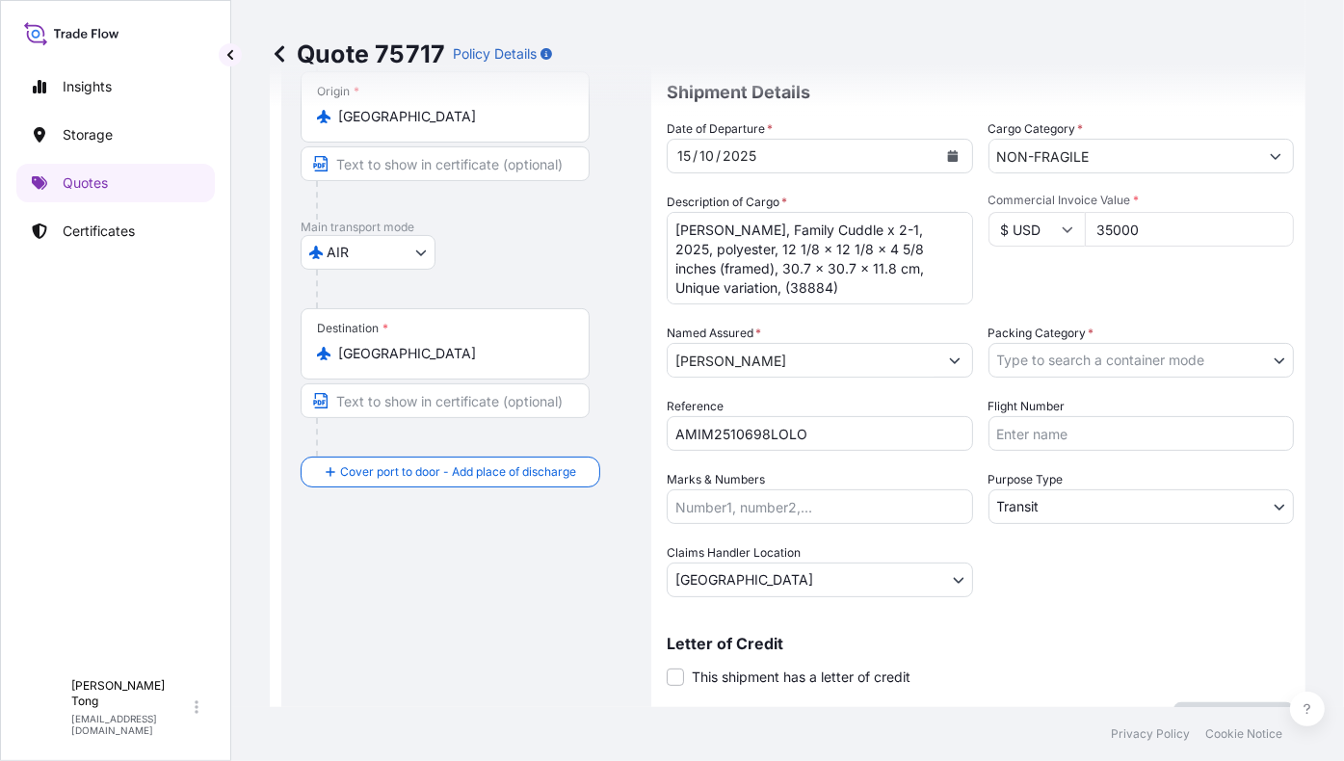
click at [1065, 346] on body "Insights Storage Quotes Certificates C [PERSON_NAME] [PERSON_NAME][EMAIL_ADDRES…" at bounding box center [672, 380] width 1344 height 761
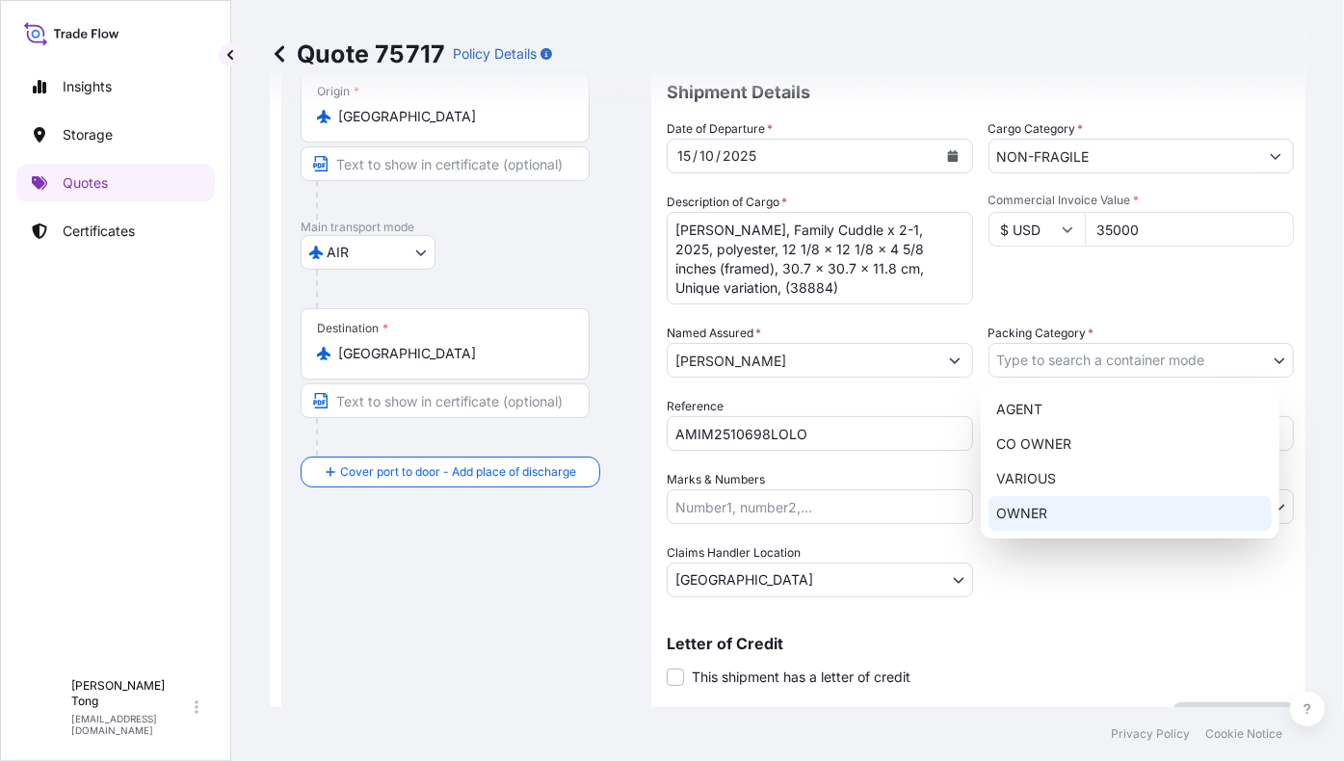
click at [1052, 521] on div "OWNER" at bounding box center [1129, 513] width 283 height 35
select select "27"
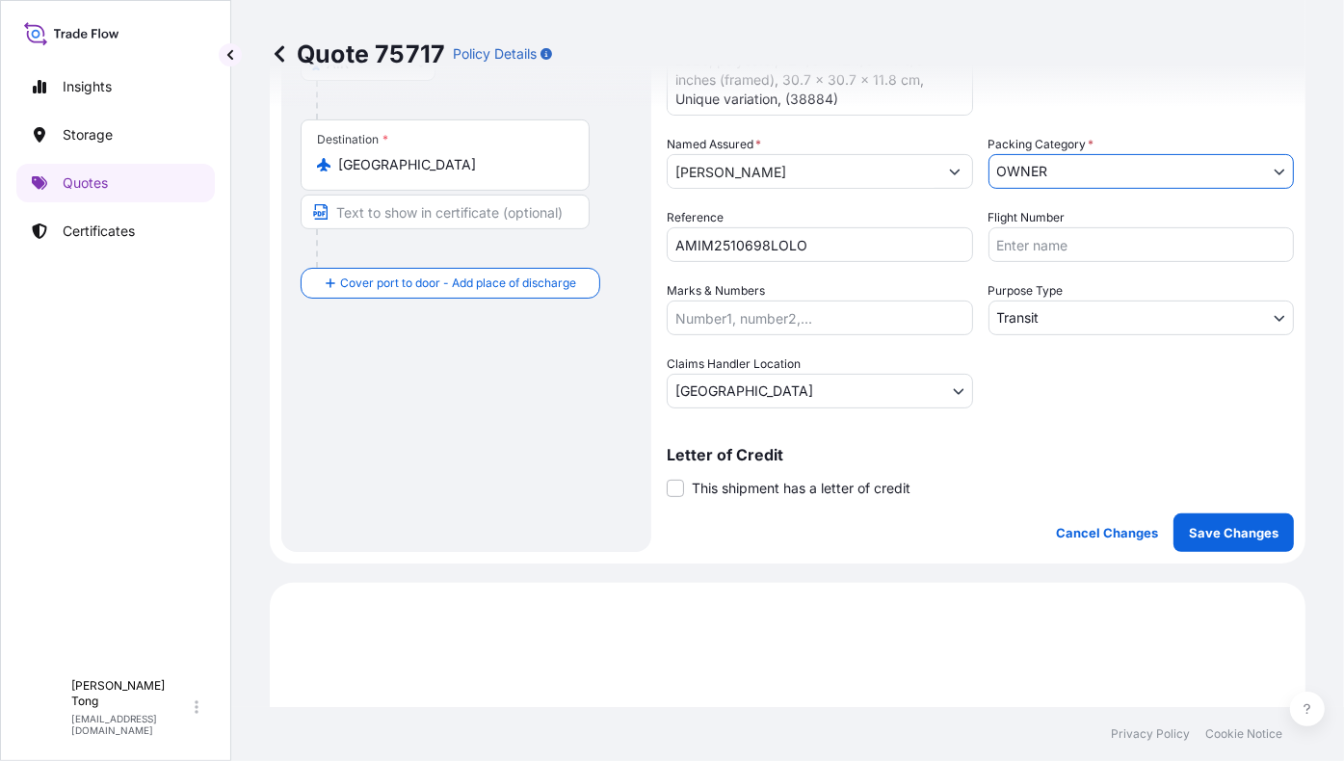
scroll to position [372, 0]
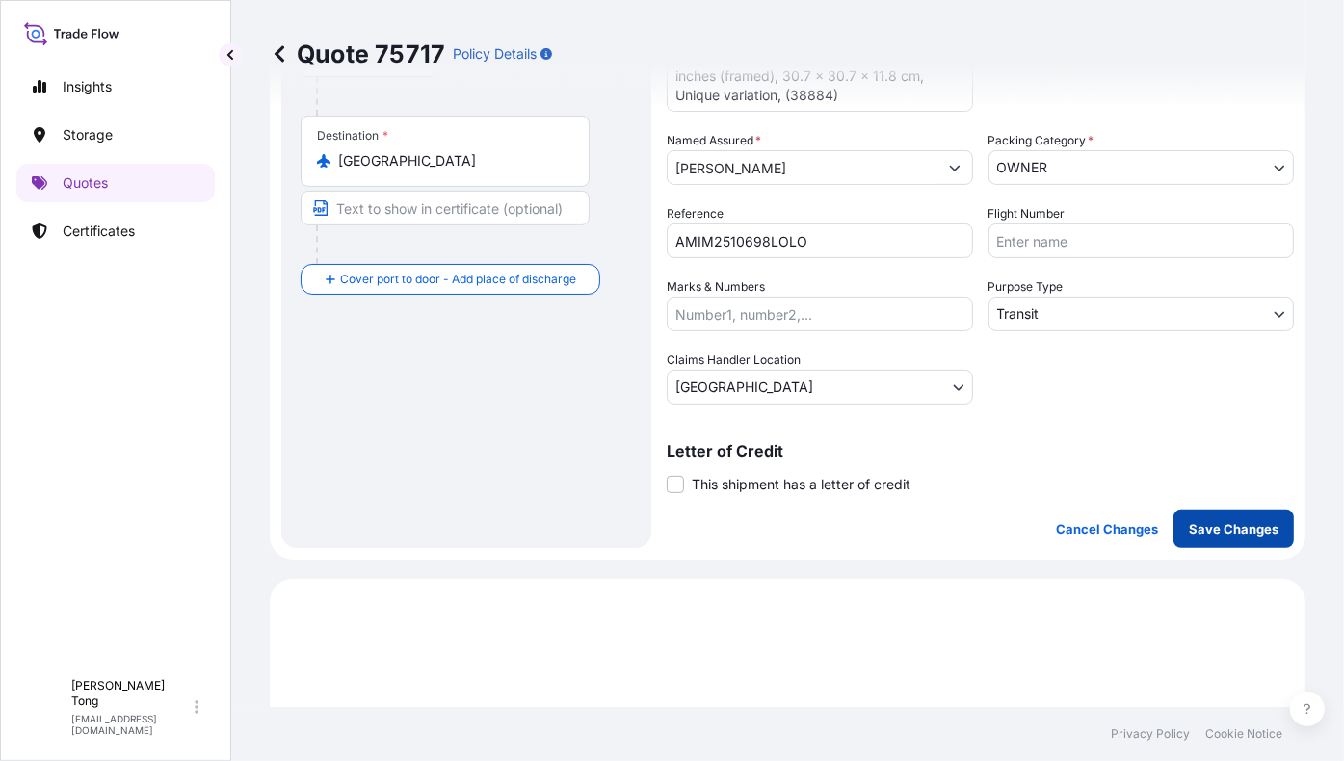
click at [1229, 528] on p "Save Changes" at bounding box center [1234, 528] width 90 height 19
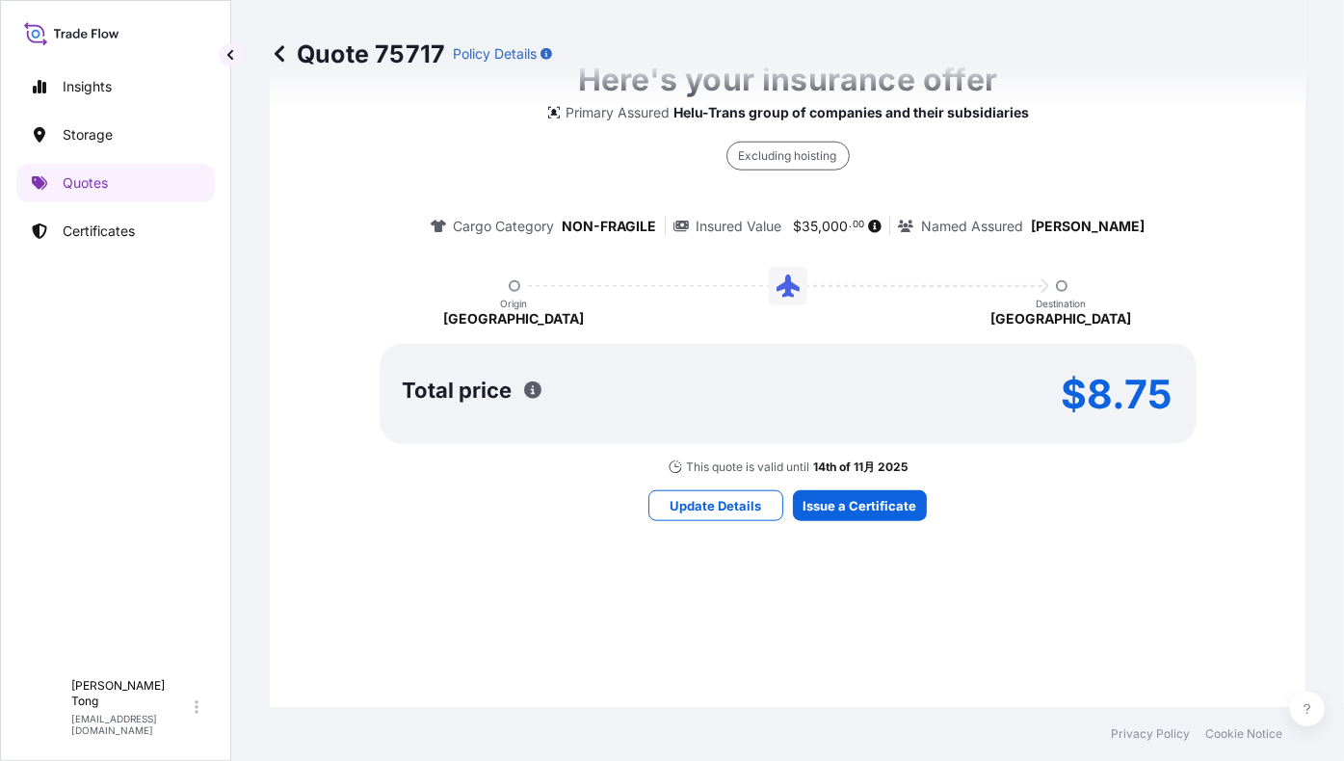
scroll to position [1335, 0]
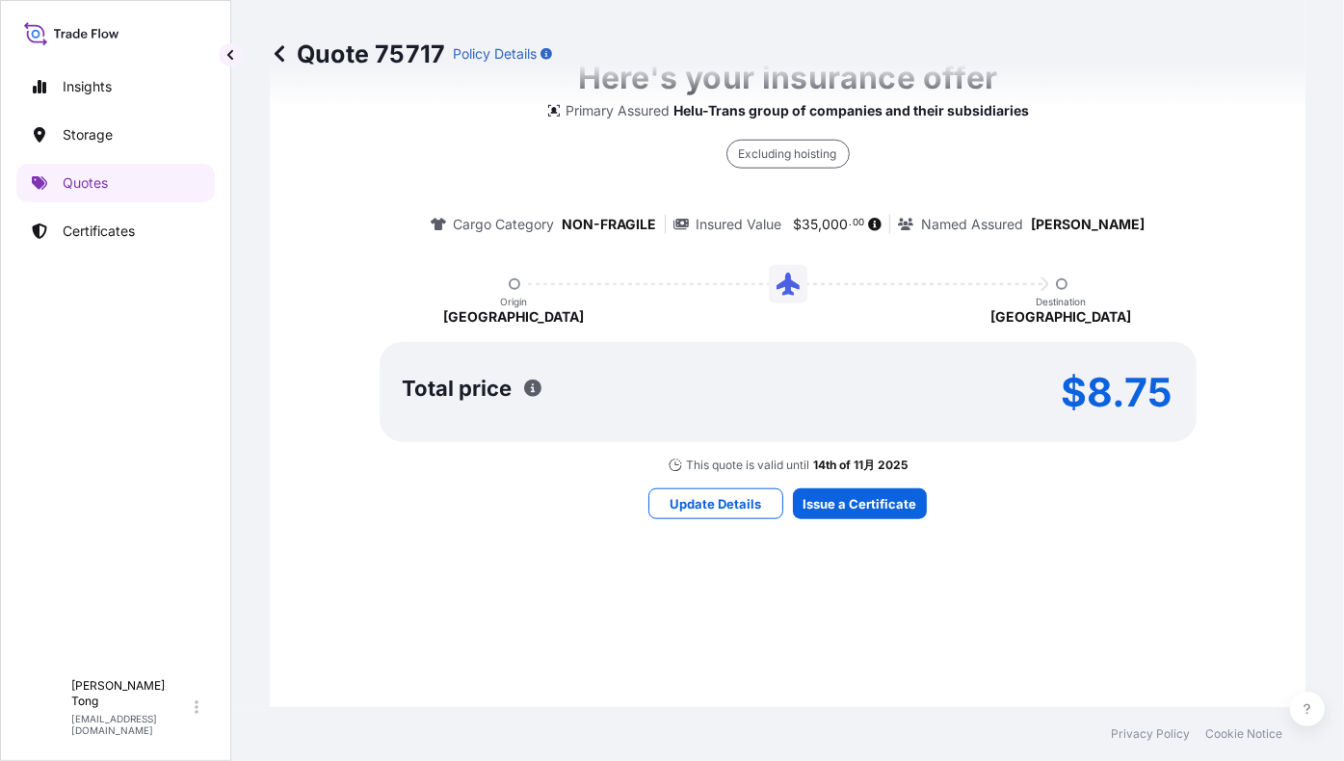
select select "AIR"
select select "Transit"
select select "[GEOGRAPHIC_DATA]"
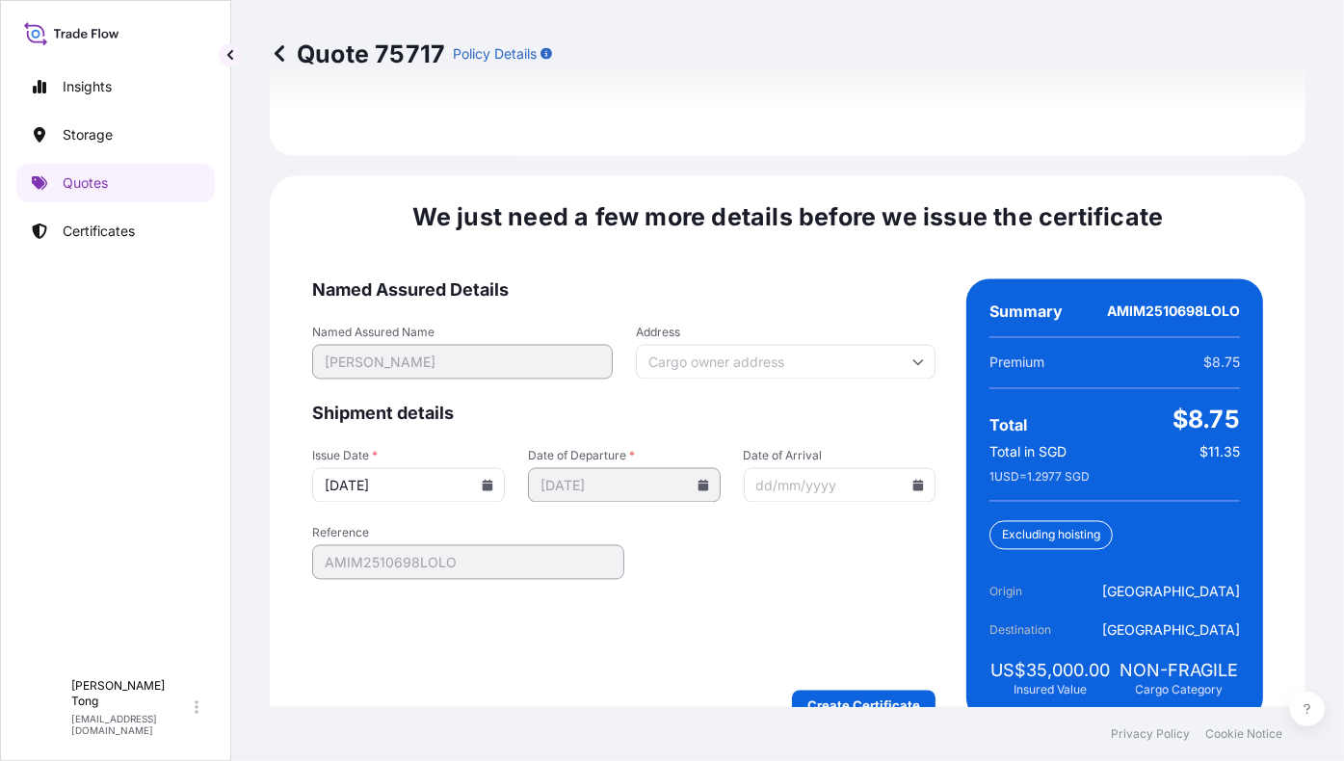
scroll to position [2768, 0]
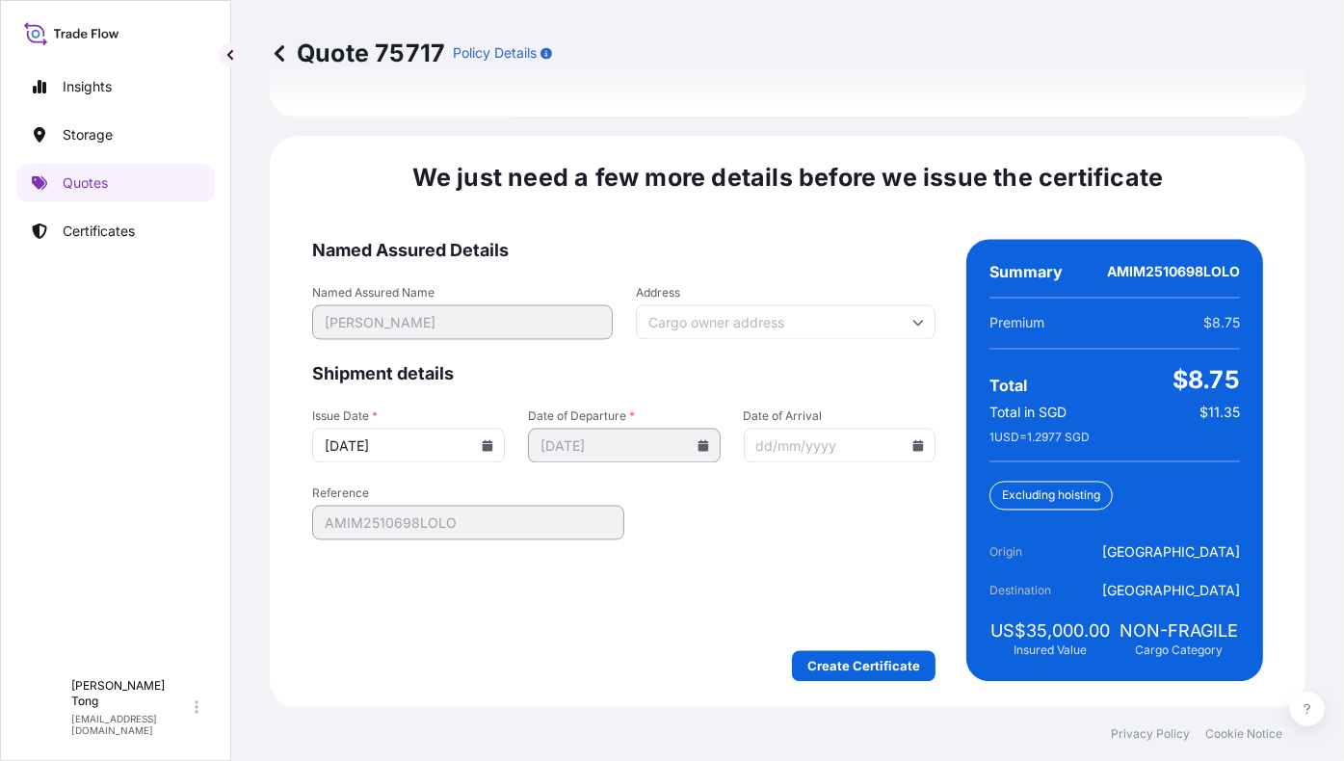
drag, startPoint x: 790, startPoint y: 254, endPoint x: 788, endPoint y: 269, distance: 14.6
click at [790, 254] on span "Named Assured Details" at bounding box center [623, 251] width 623 height 23
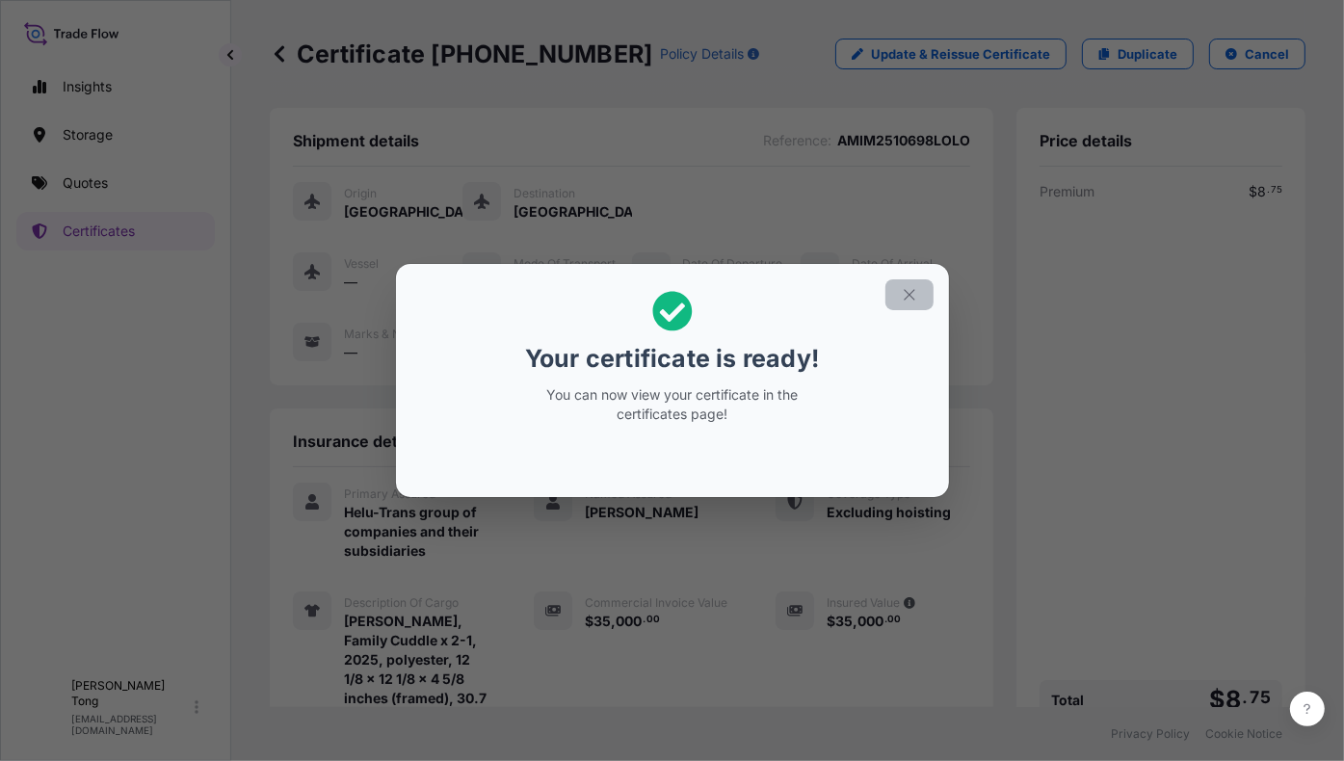
click at [908, 301] on icon "button" at bounding box center [909, 294] width 17 height 17
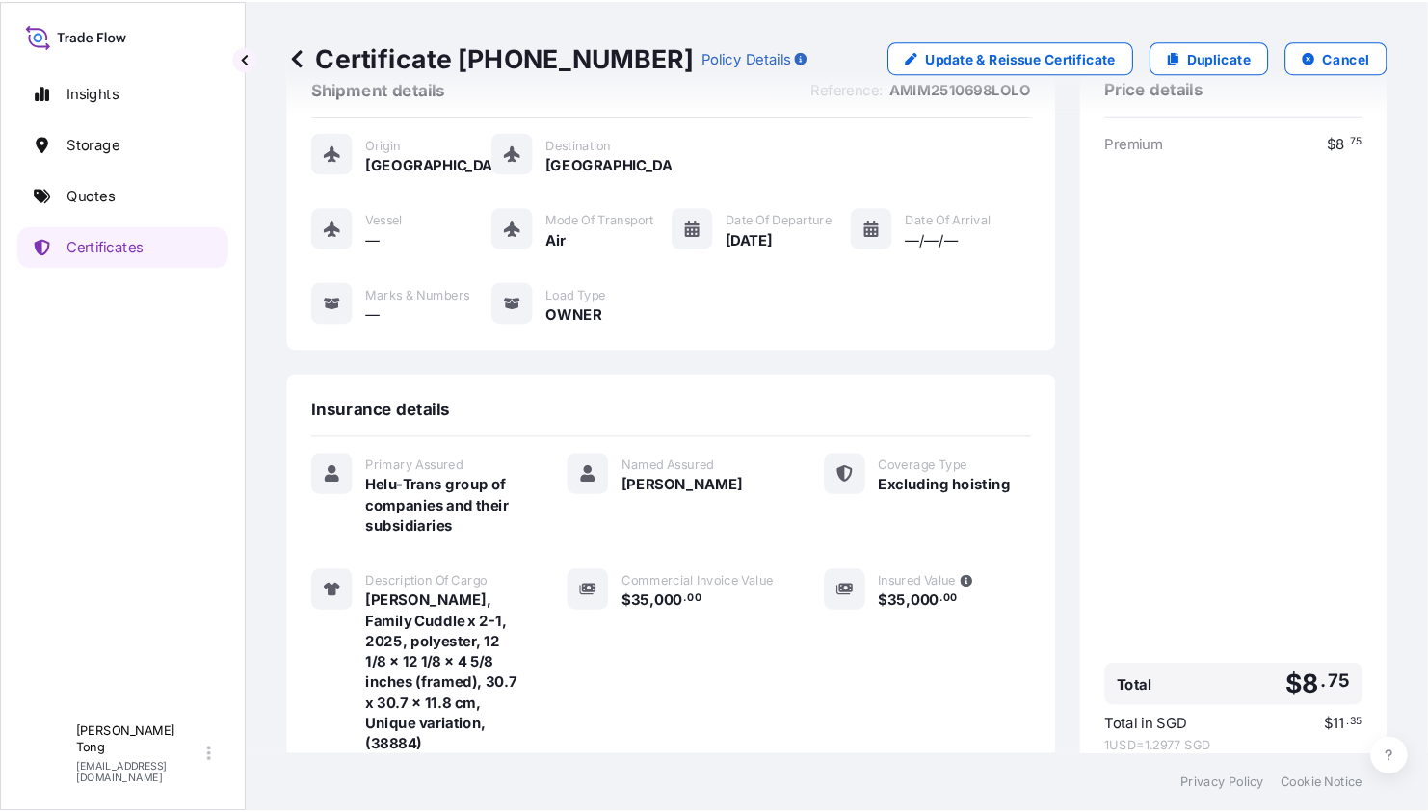
scroll to position [284, 0]
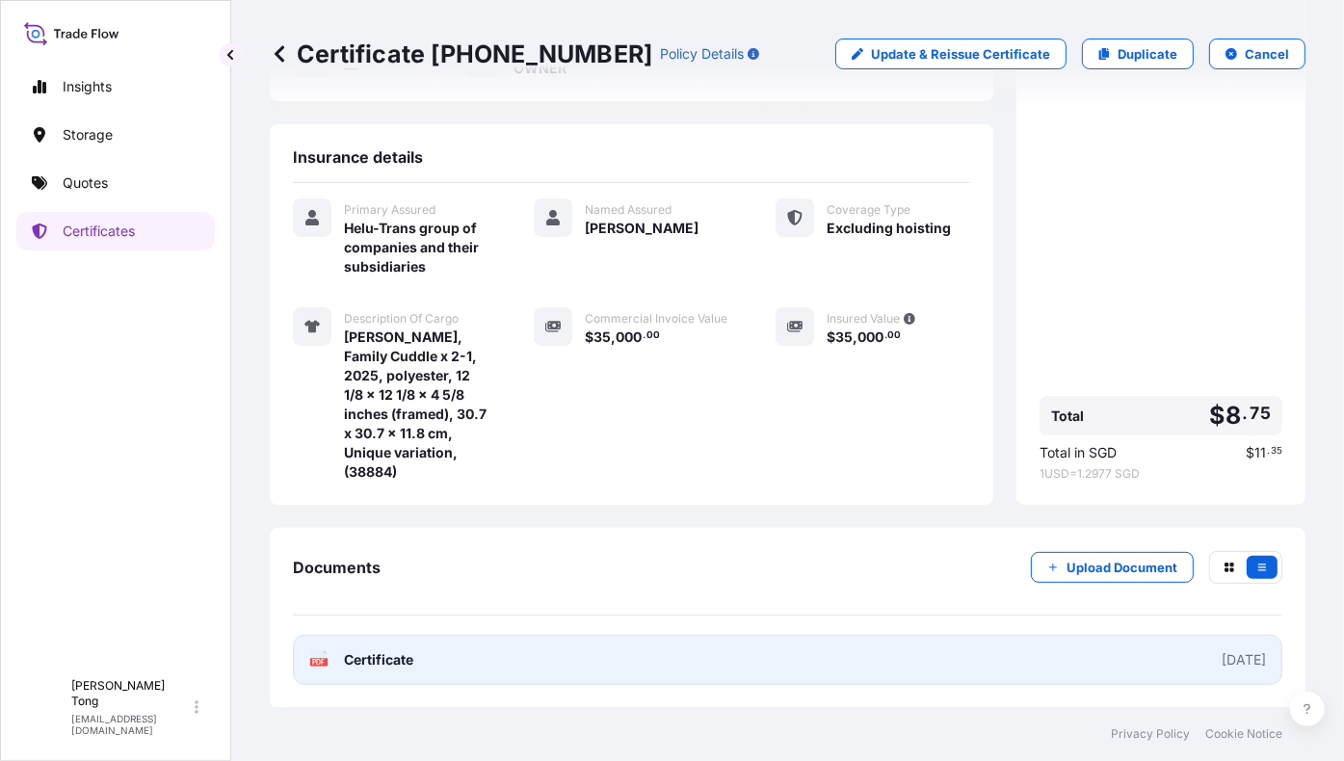
click at [976, 667] on link "PDF Certificate [DATE]" at bounding box center [787, 660] width 989 height 50
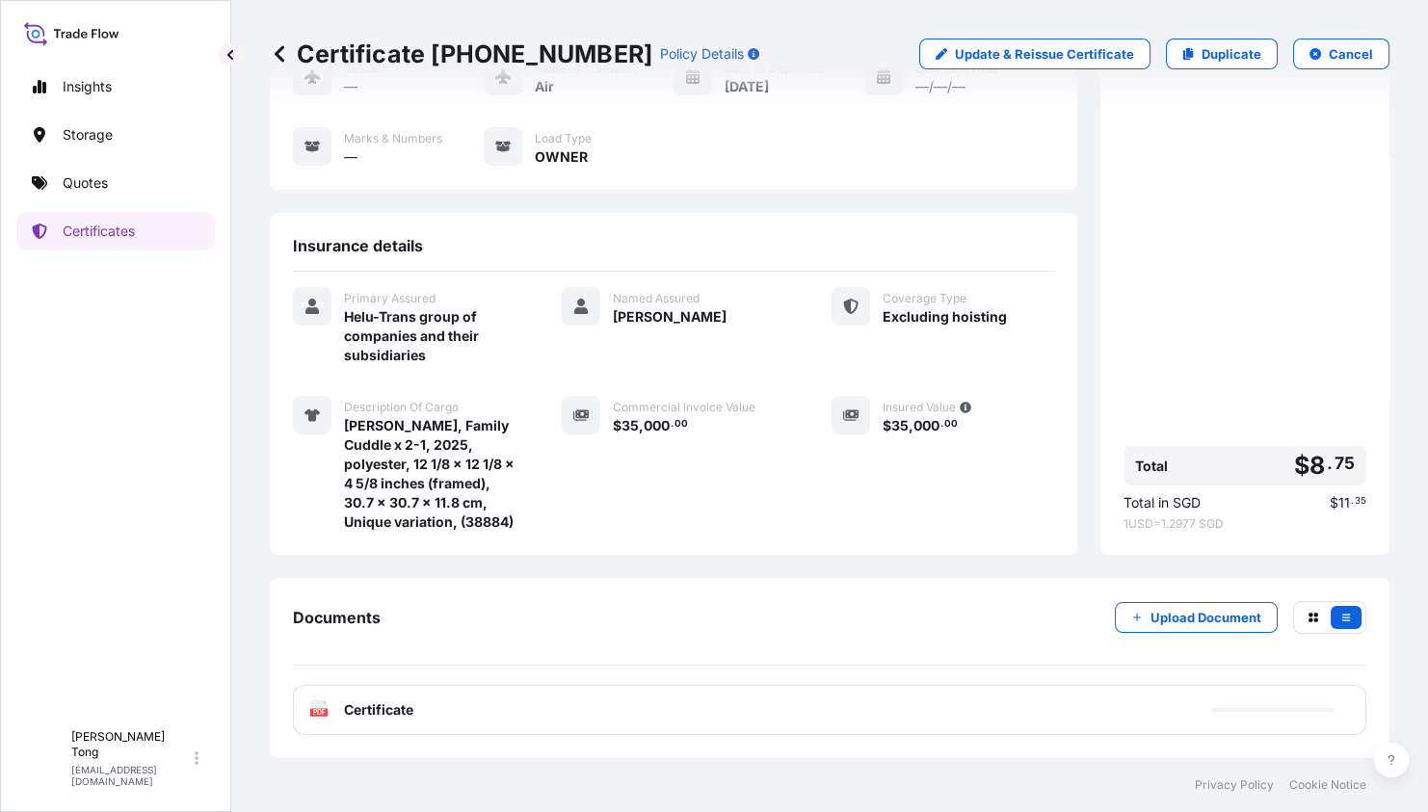
scroll to position [214, 0]
